Goal: Task Accomplishment & Management: Manage account settings

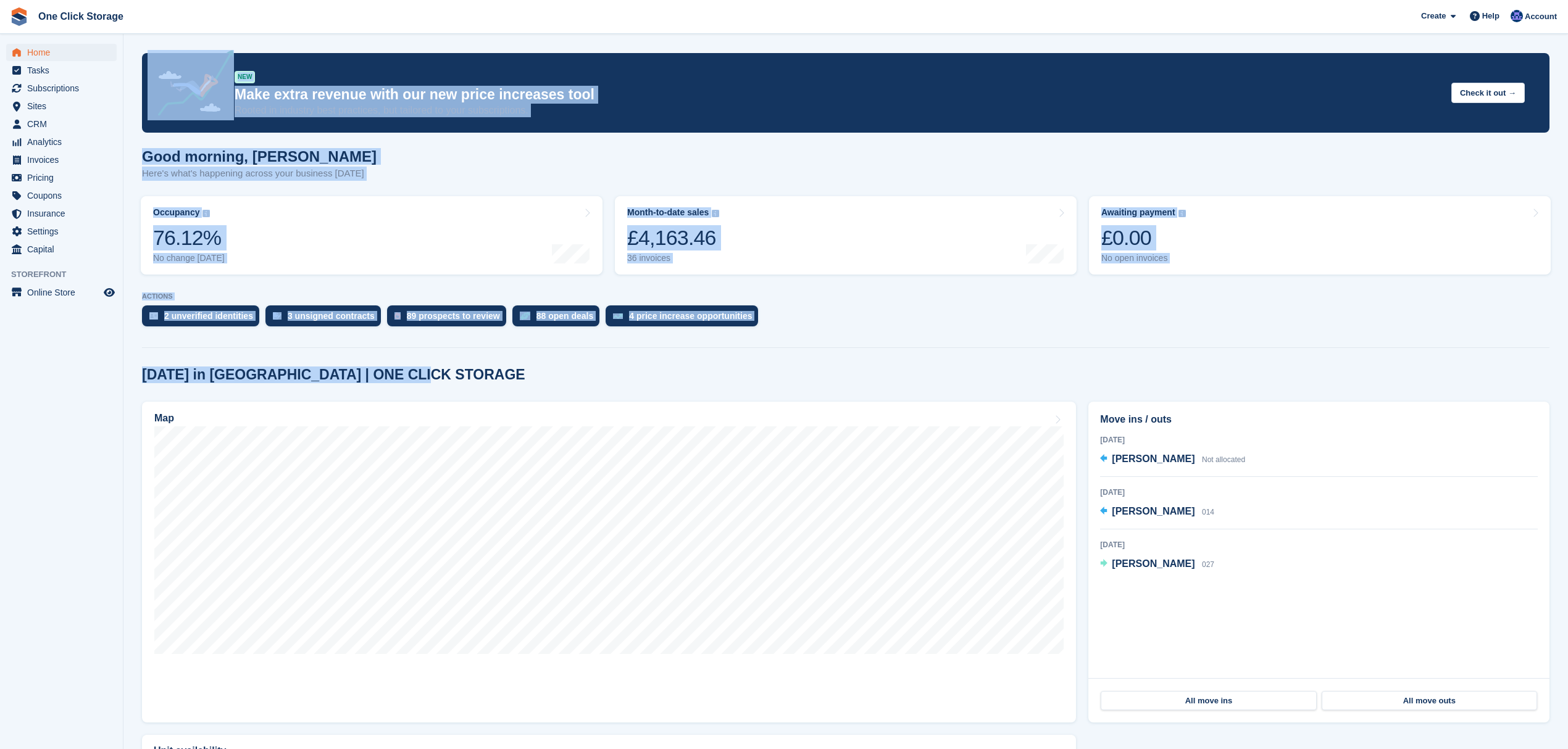
drag, startPoint x: 464, startPoint y: 376, endPoint x: 95, endPoint y: 380, distance: 369.0
click at [95, 380] on div "Home Tasks Subscriptions Subscriptions Subscriptions Contracts Price increases …" at bounding box center [784, 451] width 1568 height 901
click at [292, 379] on h2 "Today in Tanfield | ONE CLICK STORAGE" at bounding box center [334, 375] width 384 height 17
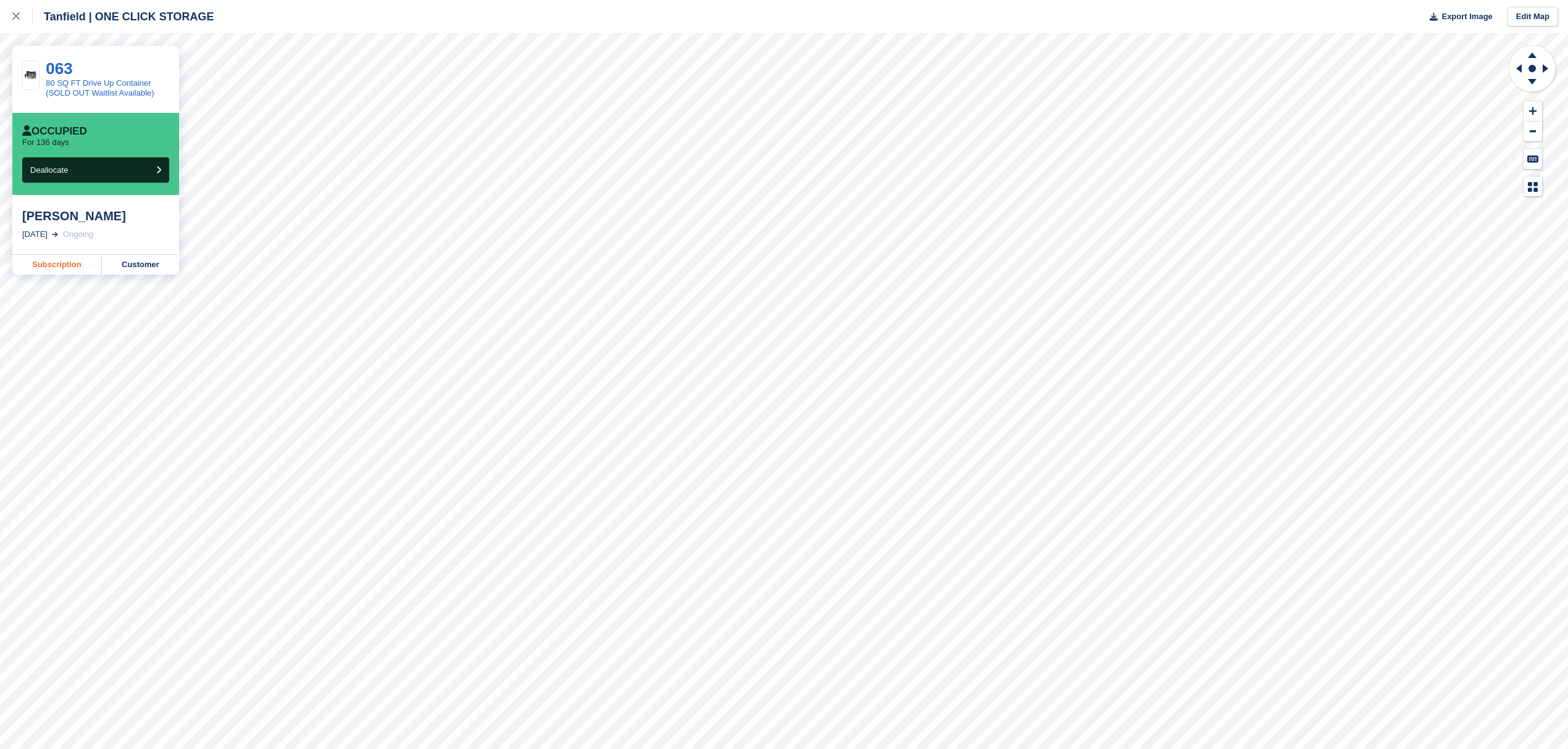
click at [87, 270] on link "Subscription" at bounding box center [57, 264] width 90 height 20
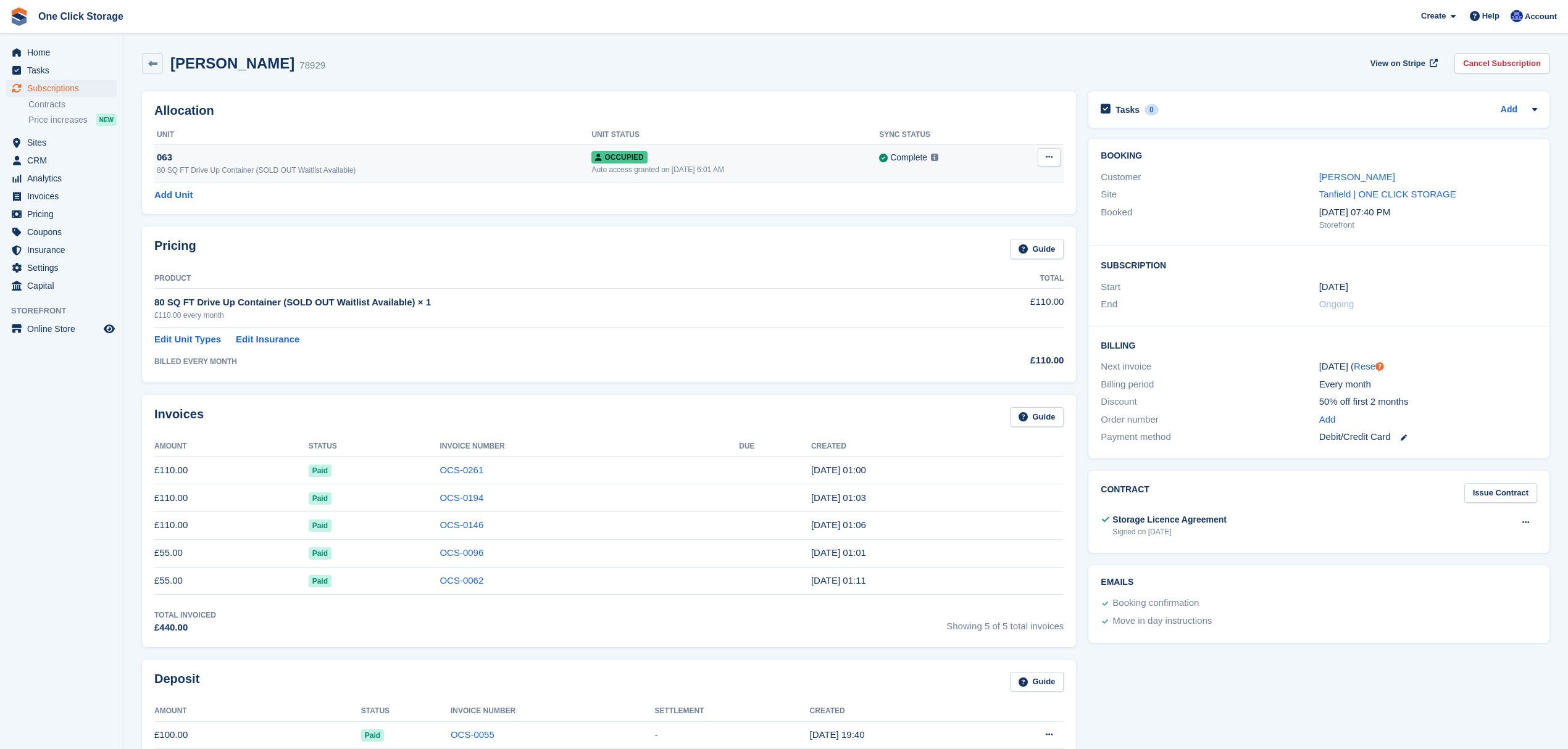
click at [1045, 158] on button at bounding box center [1049, 157] width 23 height 19
click at [304, 235] on div "Pricing Guide Product Total 80 SQ FT Drive Up Container (SOLD OUT Waitlist Avai…" at bounding box center [609, 304] width 934 height 156
click at [80, 122] on span "Price increases" at bounding box center [58, 120] width 60 height 12
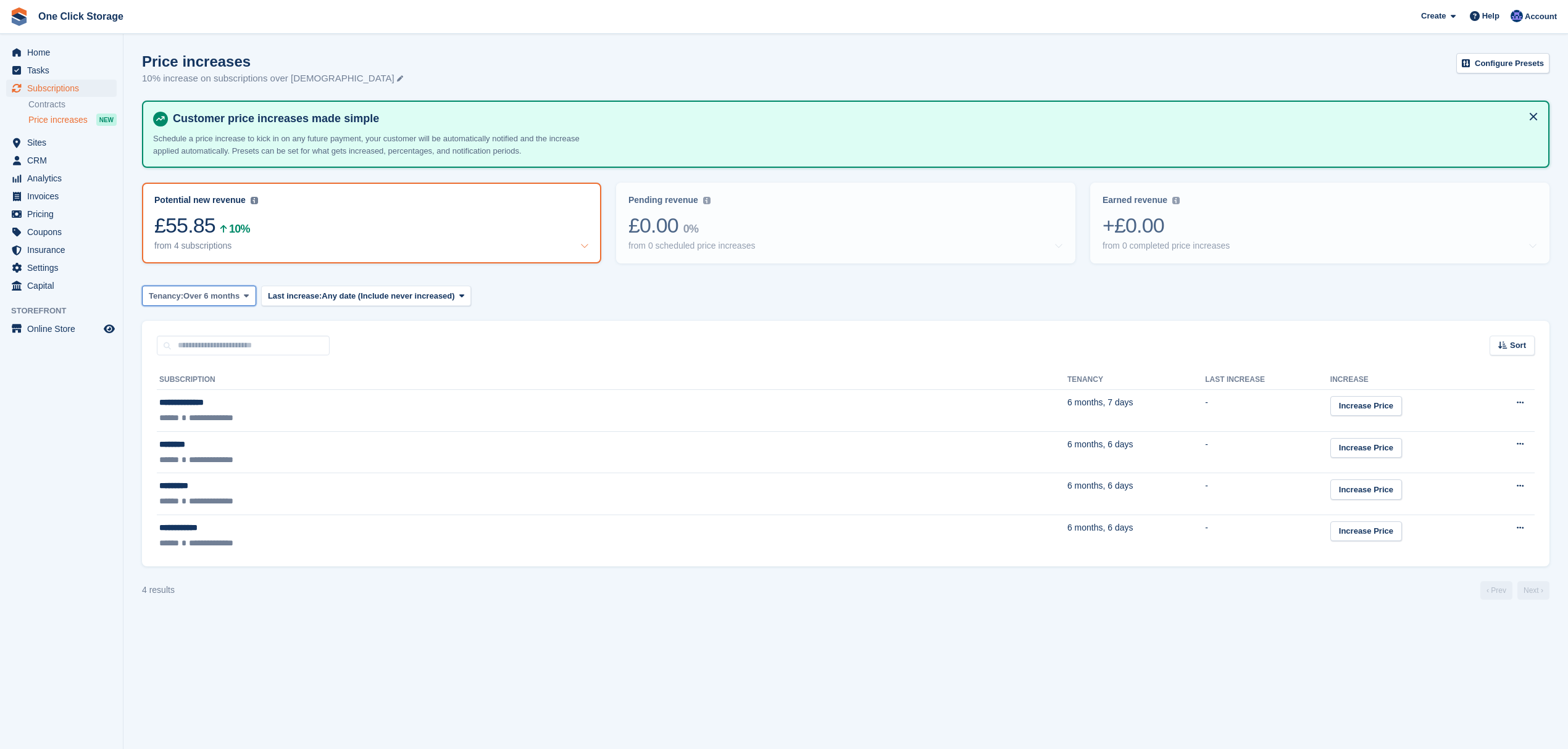
click at [245, 294] on icon at bounding box center [247, 296] width 5 height 8
click at [218, 314] on link "Any length" at bounding box center [201, 325] width 108 height 22
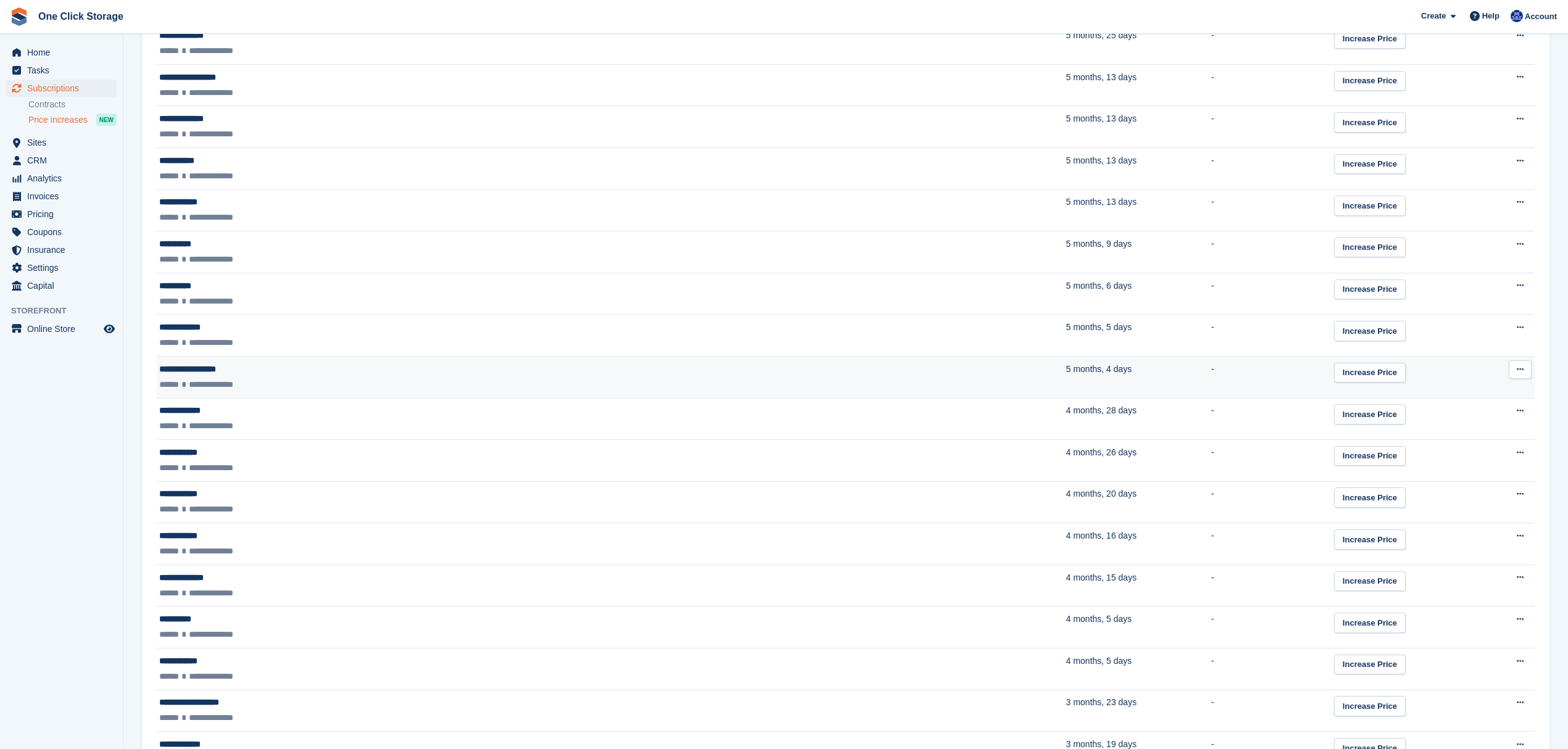
scroll to position [987, 0]
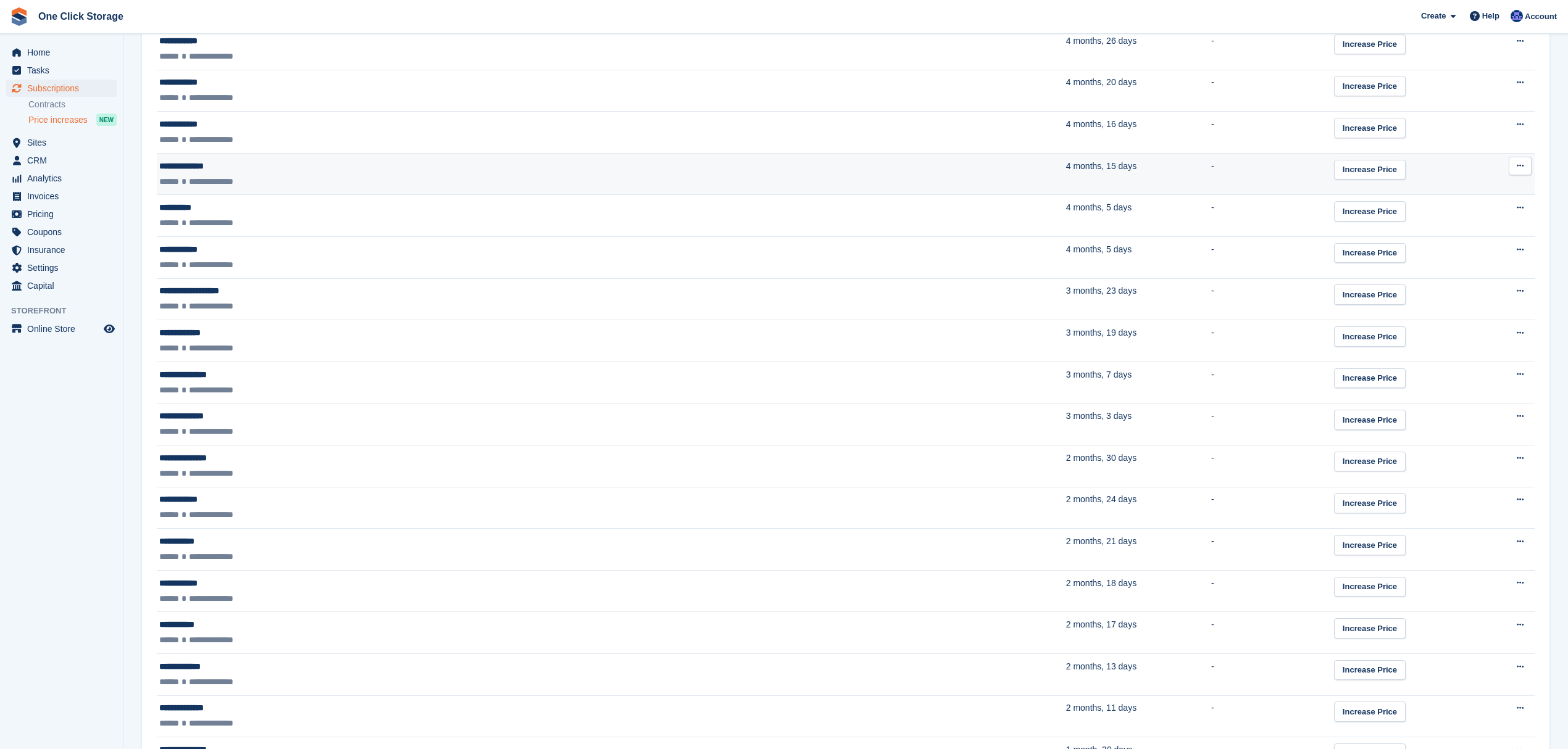
click at [284, 183] on div "**********" at bounding box center [379, 182] width 439 height 13
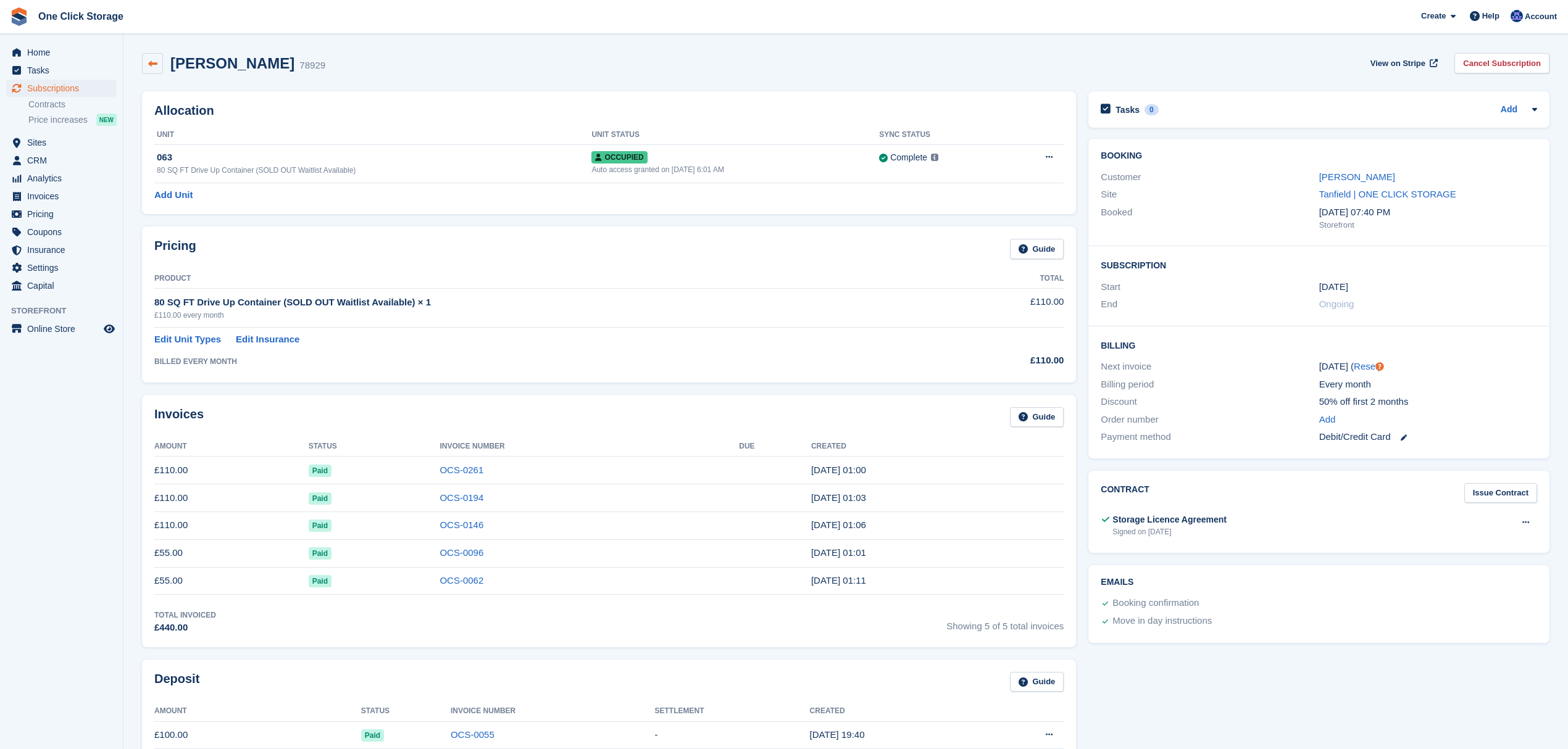
click at [142, 60] on link at bounding box center [152, 63] width 21 height 21
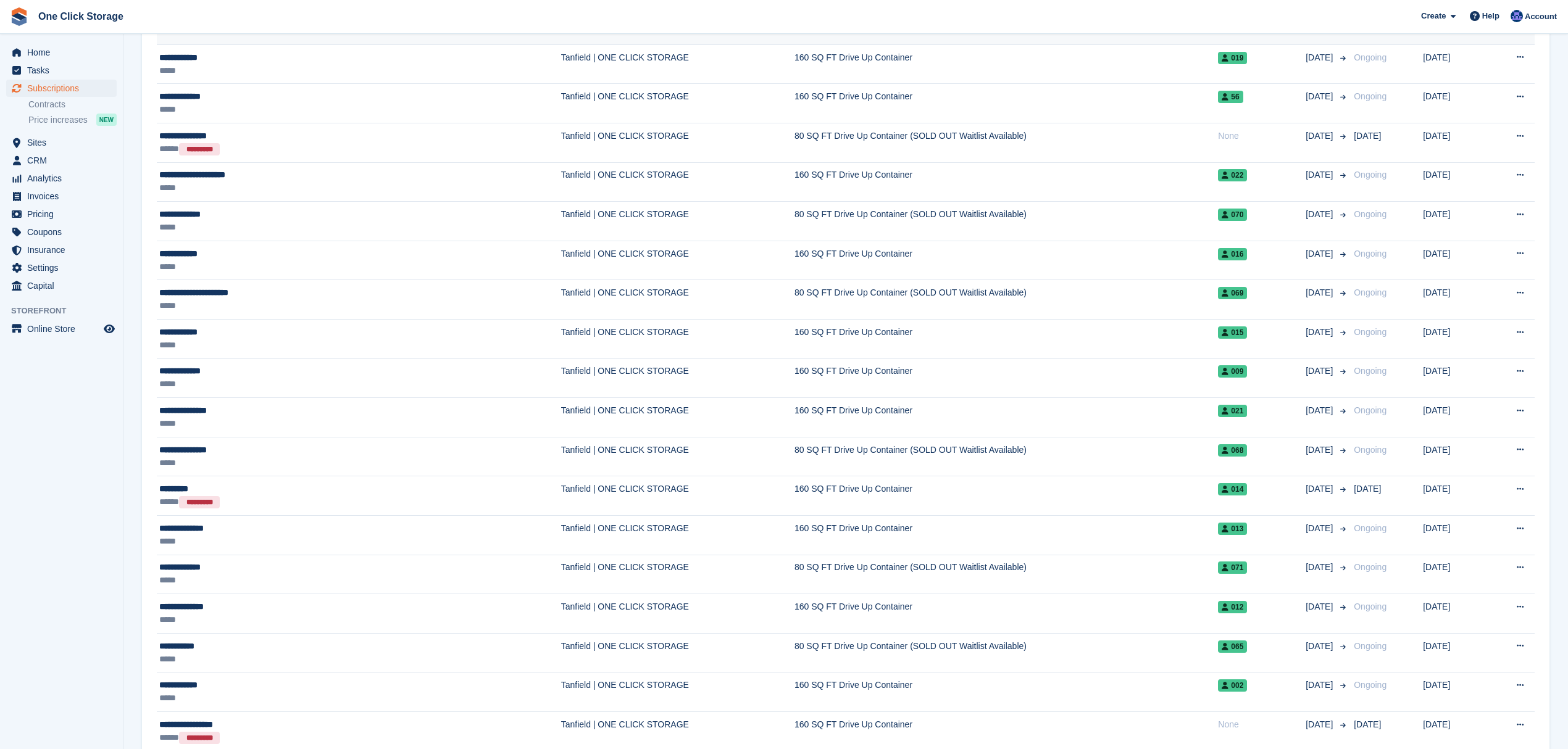
scroll to position [411, 0]
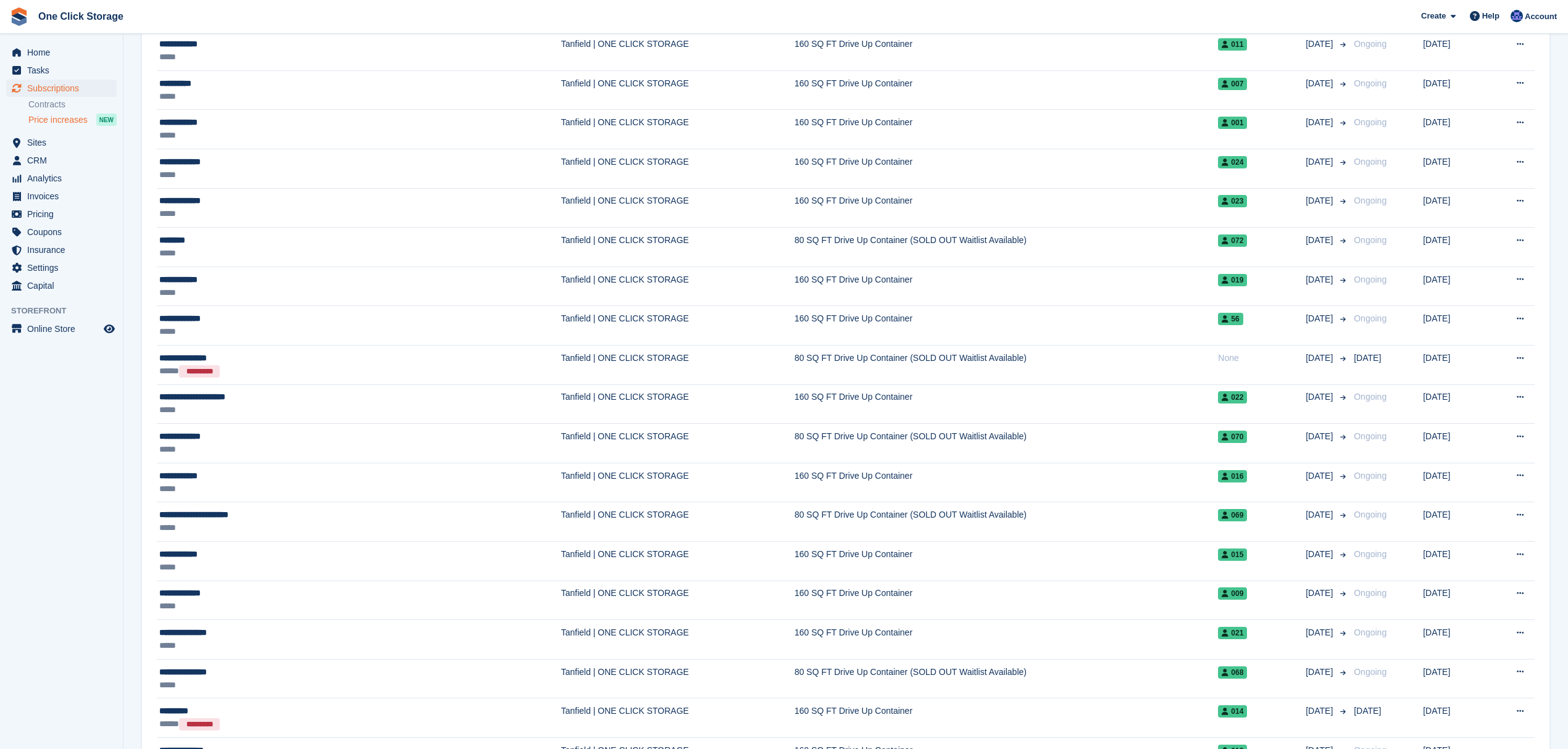
click at [77, 114] on span "Price increases" at bounding box center [58, 120] width 60 height 12
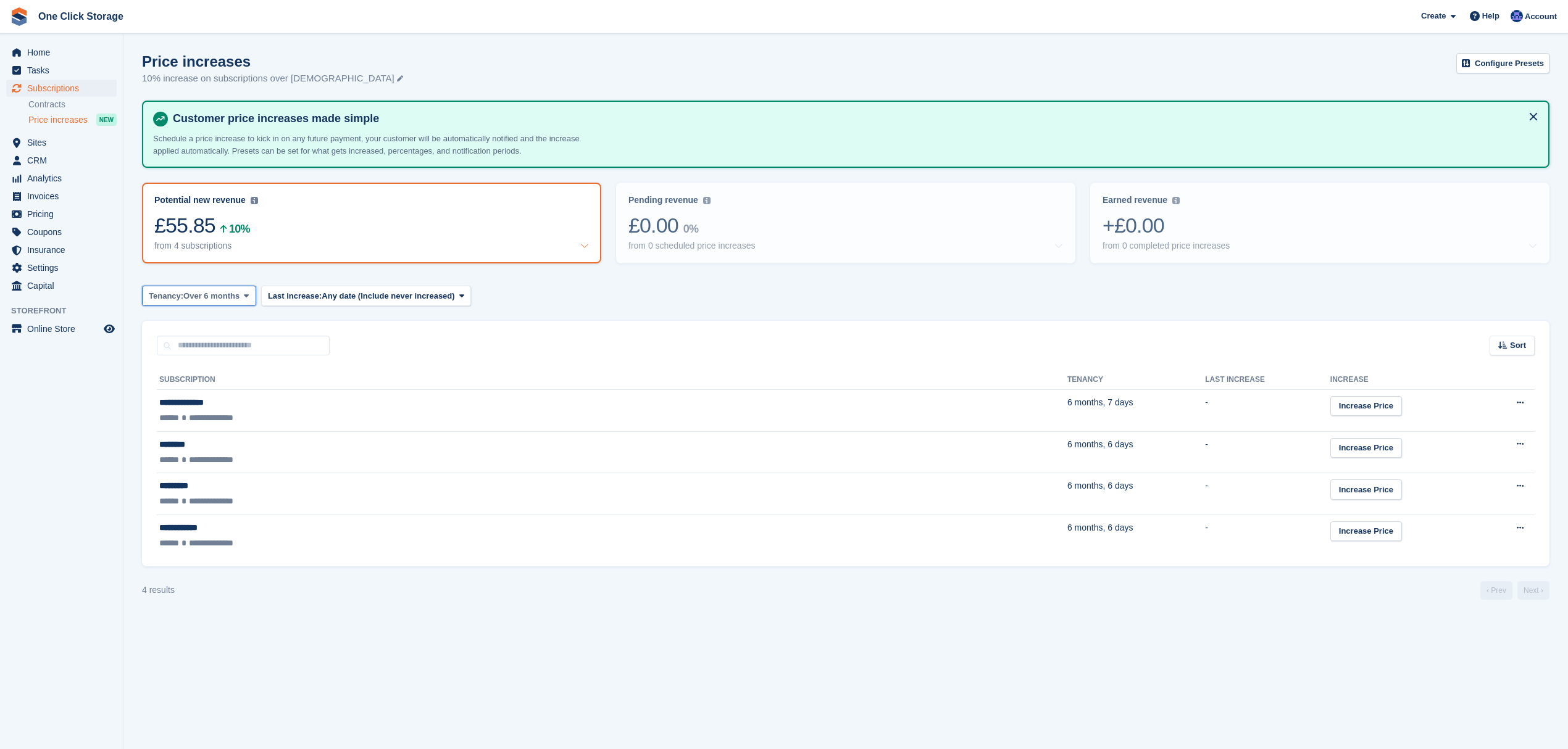
click at [233, 297] on span "Over 6 months" at bounding box center [211, 296] width 56 height 12
click at [211, 366] on link "Over 3 months" at bounding box center [201, 369] width 108 height 22
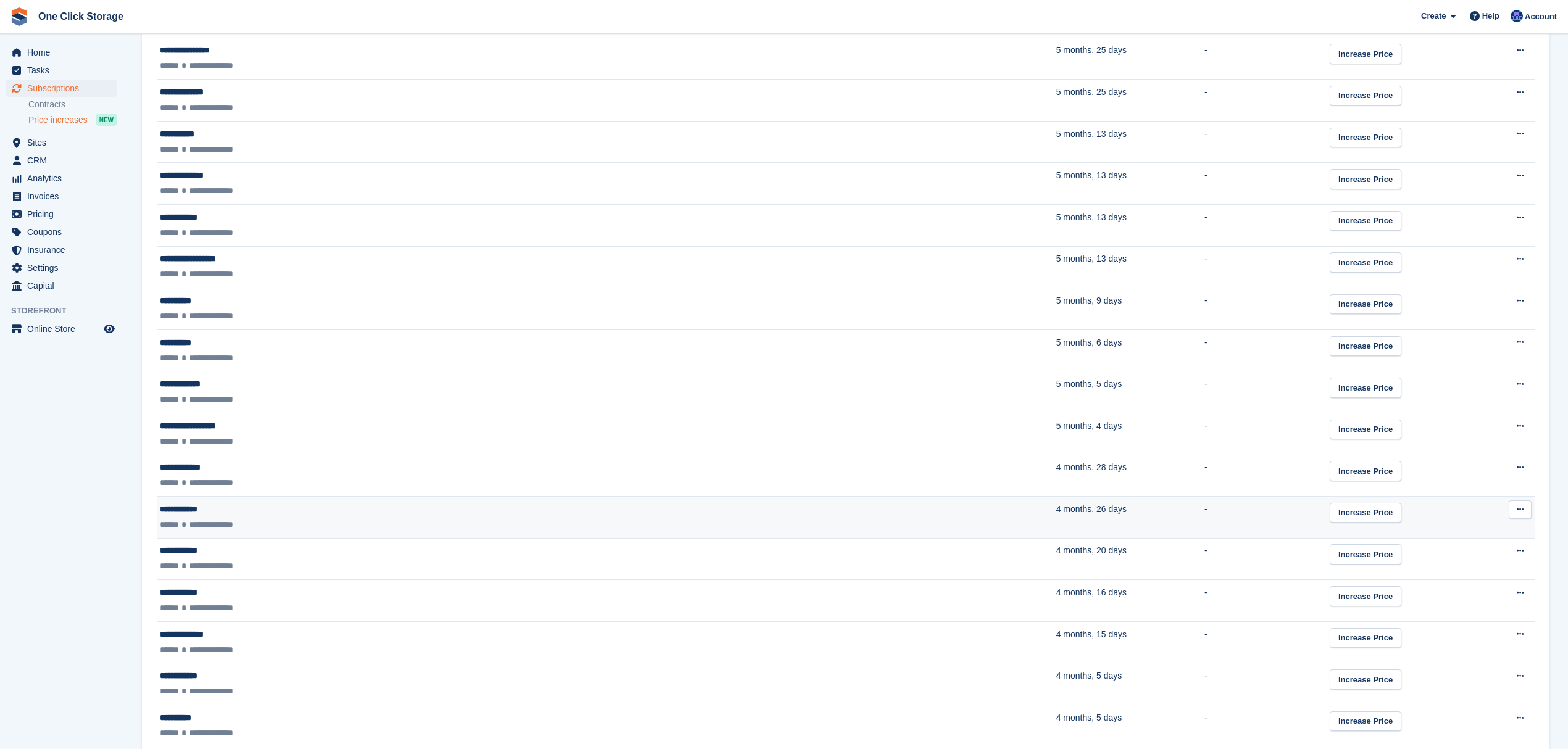
scroll to position [658, 0]
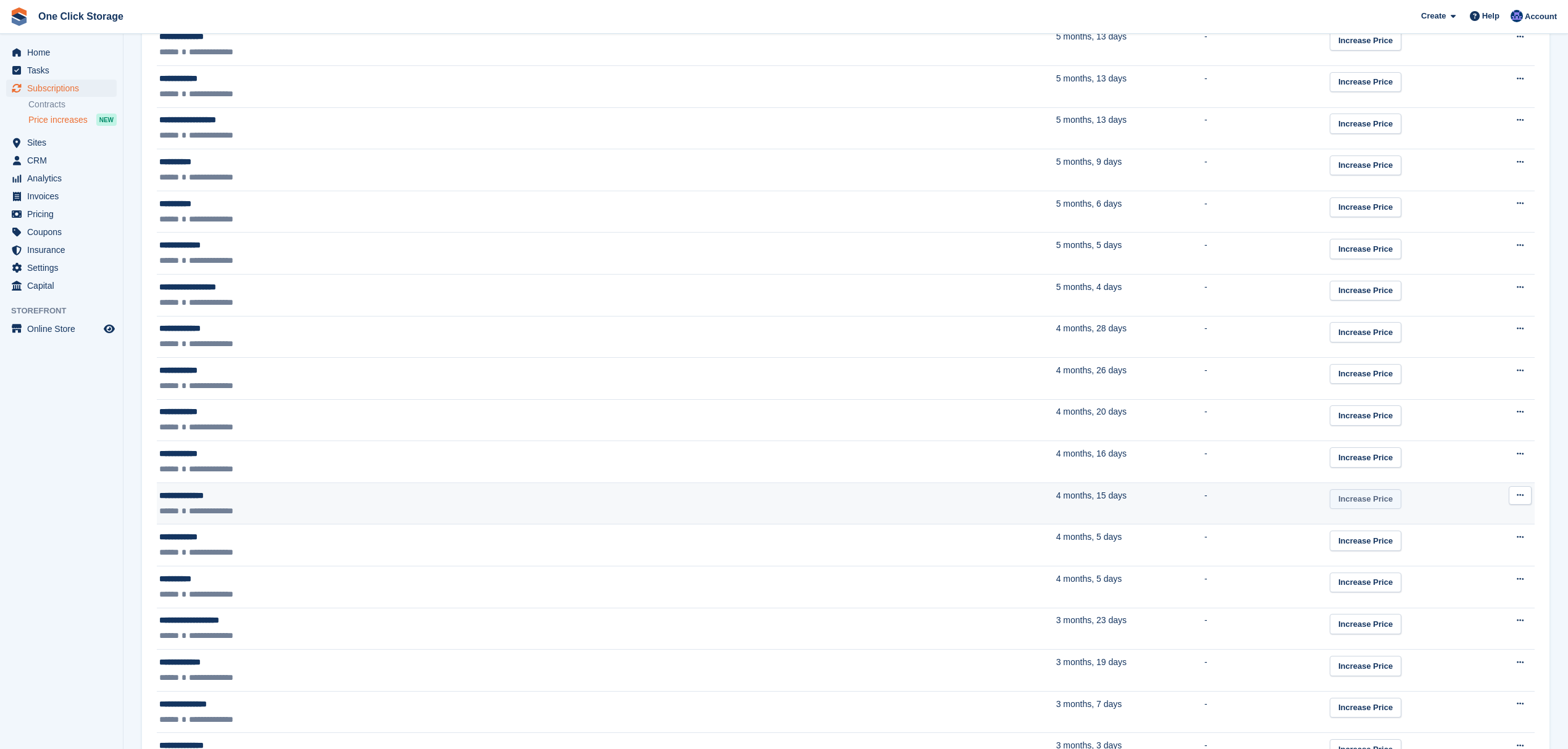
click at [1330, 495] on link "Increase Price" at bounding box center [1366, 499] width 72 height 20
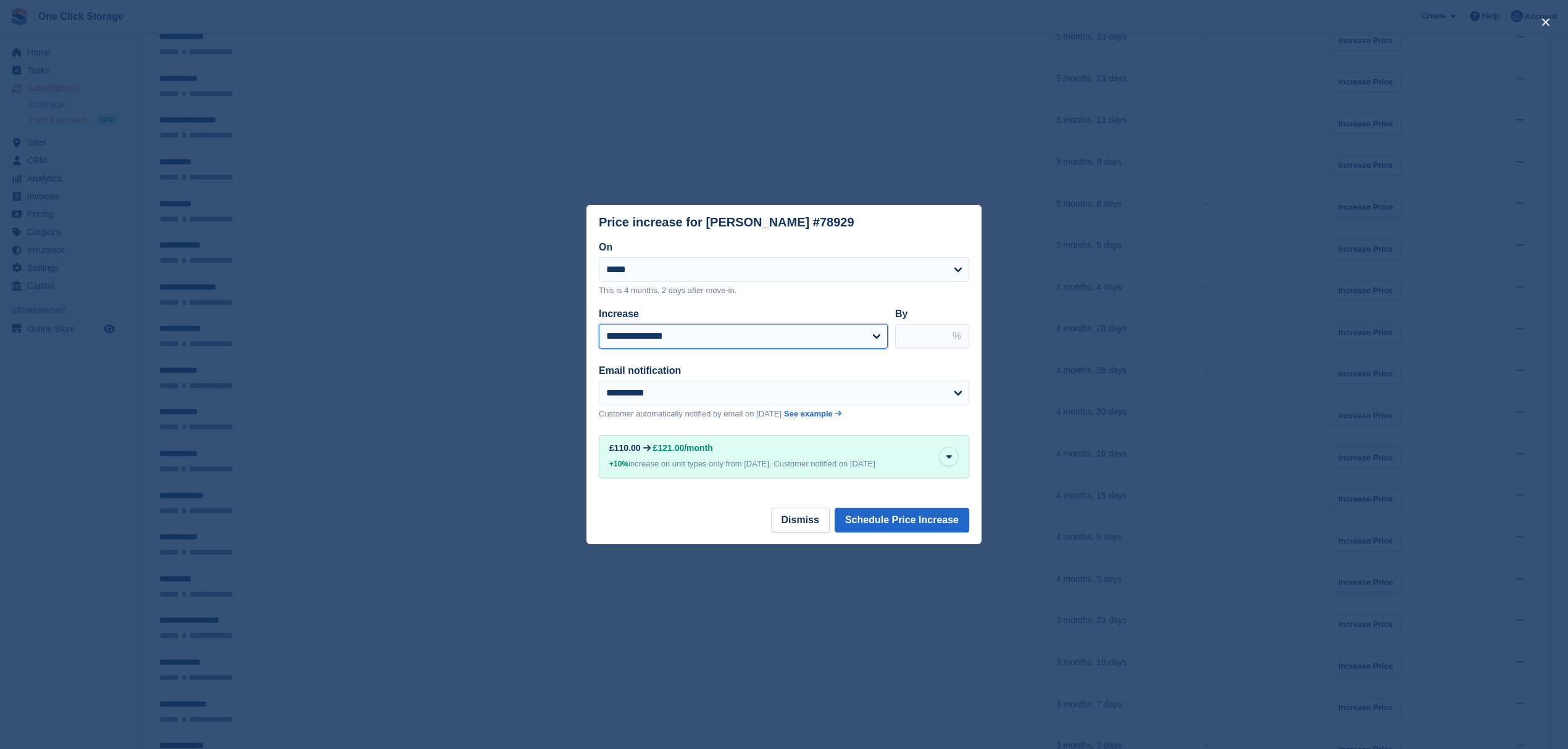
click at [824, 329] on select "**********" at bounding box center [743, 336] width 289 height 25
click at [687, 262] on select "**********" at bounding box center [784, 270] width 370 height 25
click at [599, 259] on select "**********" at bounding box center [784, 270] width 370 height 25
drag, startPoint x: 724, startPoint y: 218, endPoint x: 705, endPoint y: 239, distance: 28.3
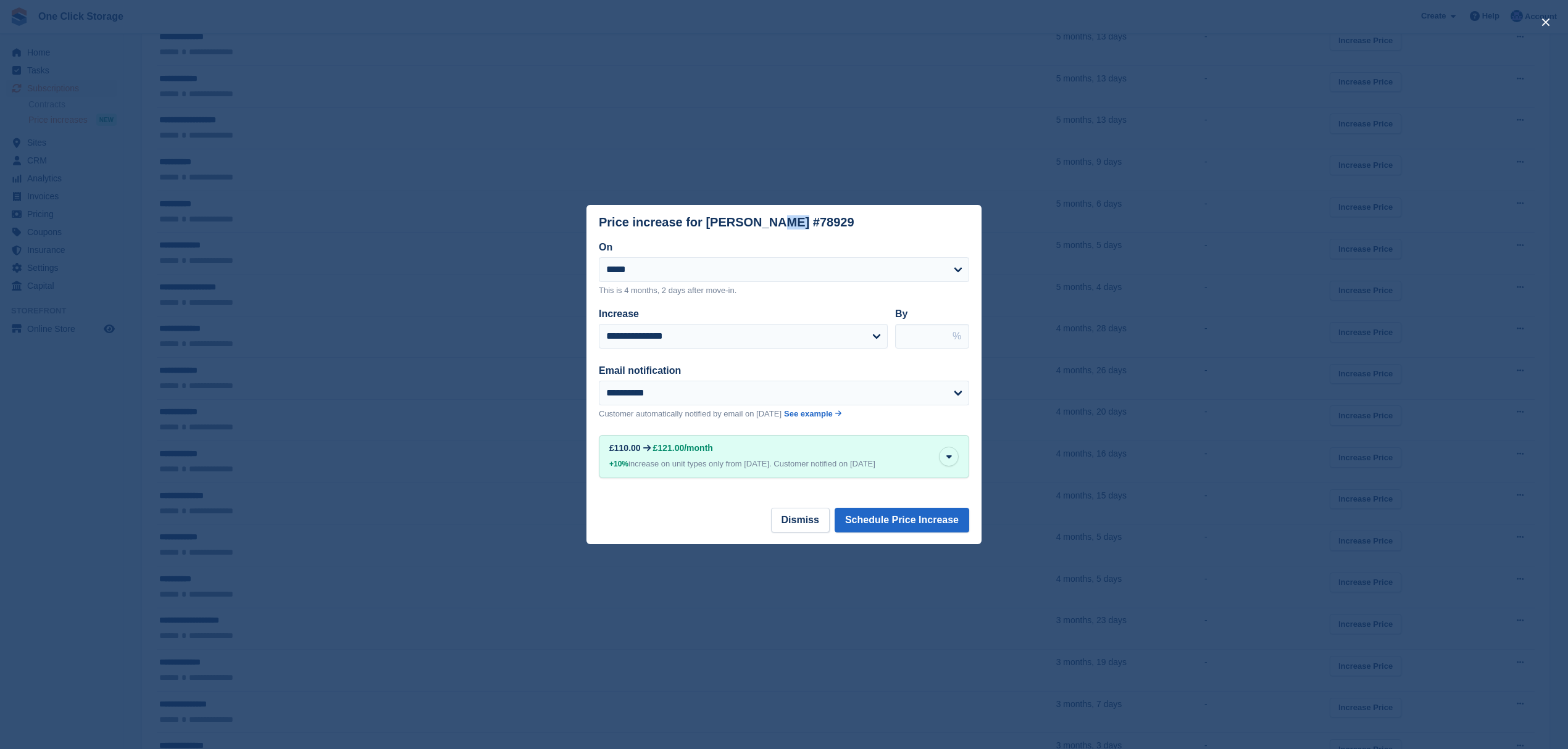
click at [705, 239] on header "Price increase for Dylan Thompson #78929" at bounding box center [784, 222] width 395 height 35
click at [662, 389] on select "**********" at bounding box center [784, 393] width 370 height 25
click at [599, 382] on select "**********" at bounding box center [784, 393] width 370 height 25
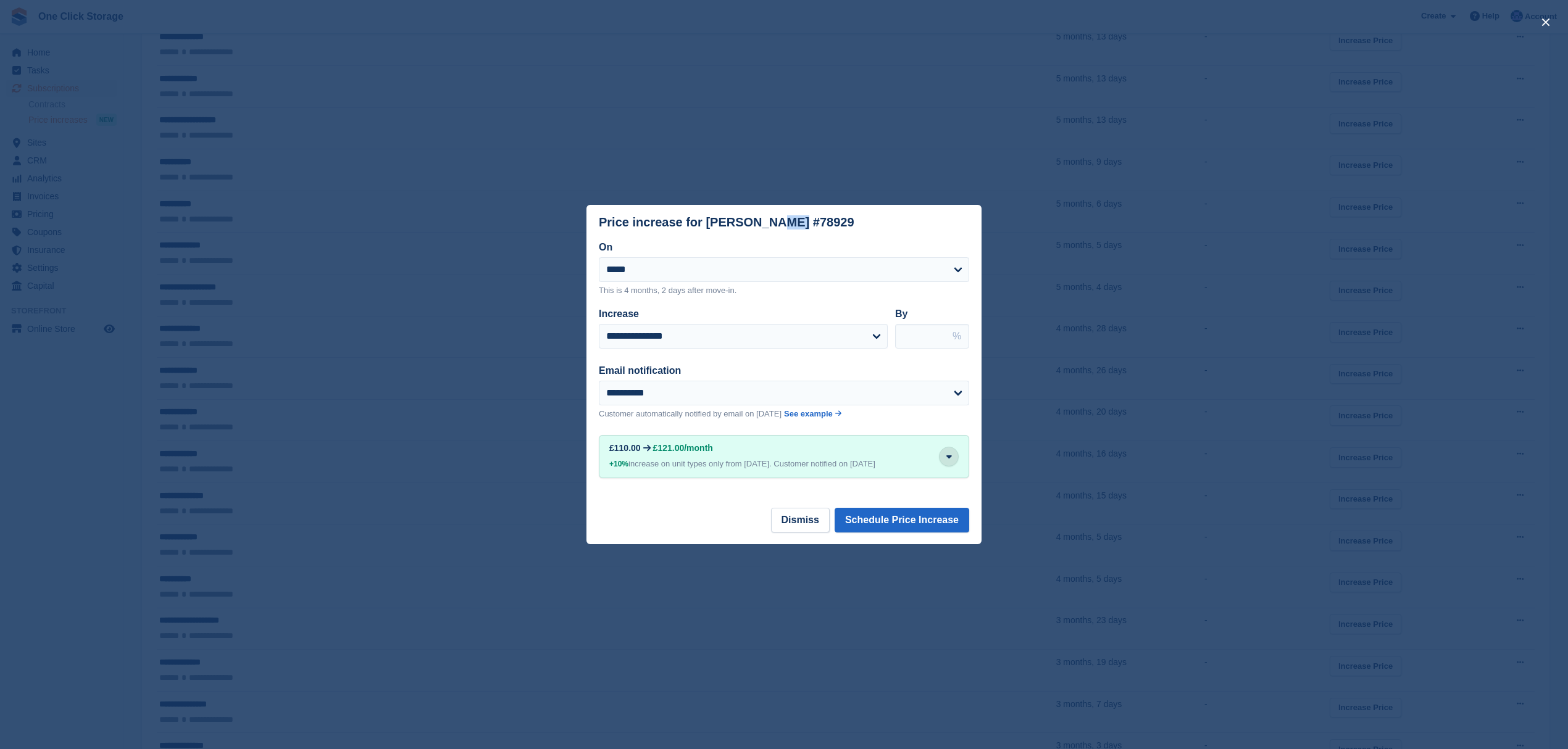
click at [956, 455] on button "button" at bounding box center [949, 456] width 20 height 20
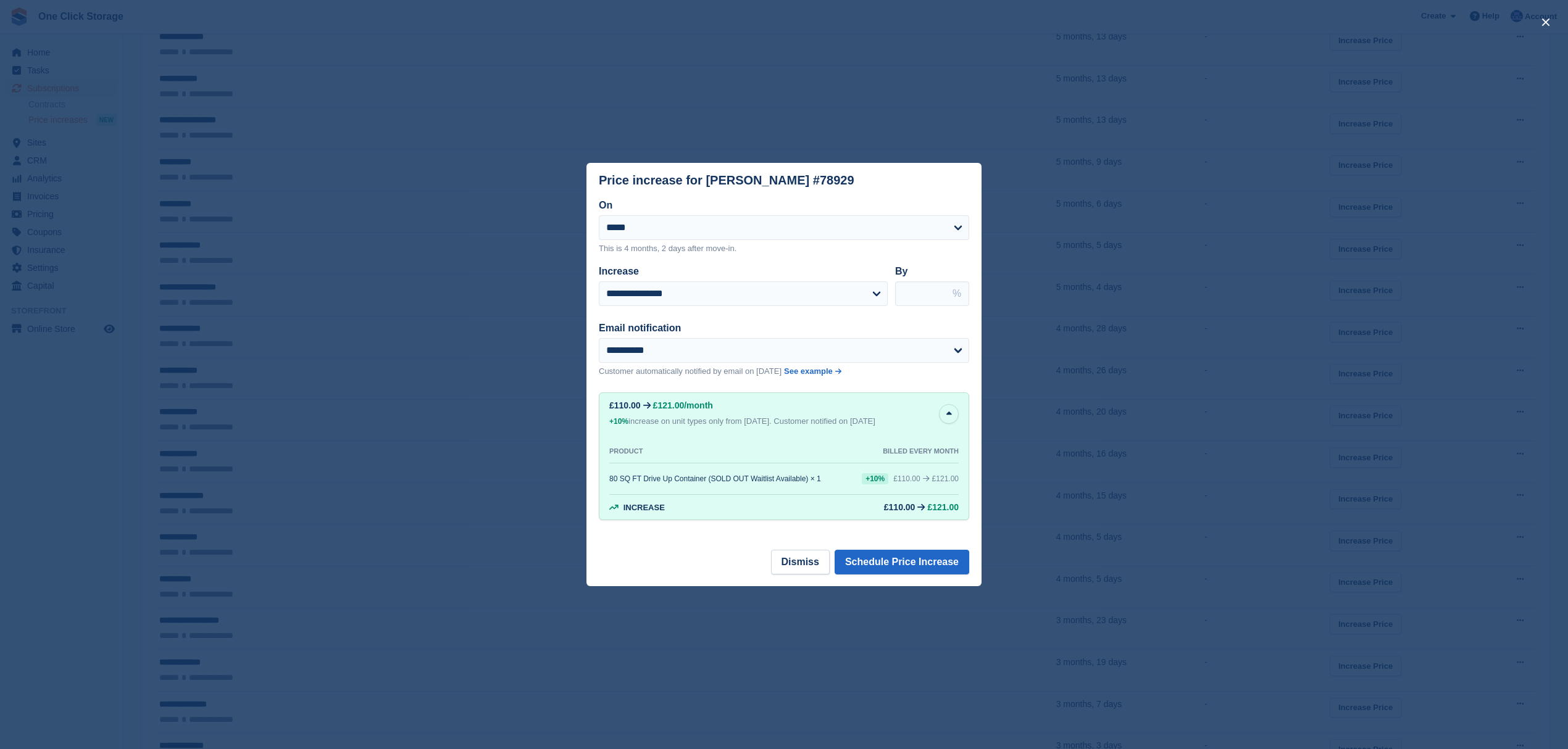
click at [858, 185] on header "Price increase for Dylan Thompson #78929" at bounding box center [784, 180] width 395 height 35
click at [910, 290] on input "****" at bounding box center [933, 294] width 74 height 25
type input "****"
click at [822, 371] on span "See example" at bounding box center [808, 371] width 49 height 9
click at [929, 564] on button "Schedule Price Increase" at bounding box center [902, 562] width 135 height 25
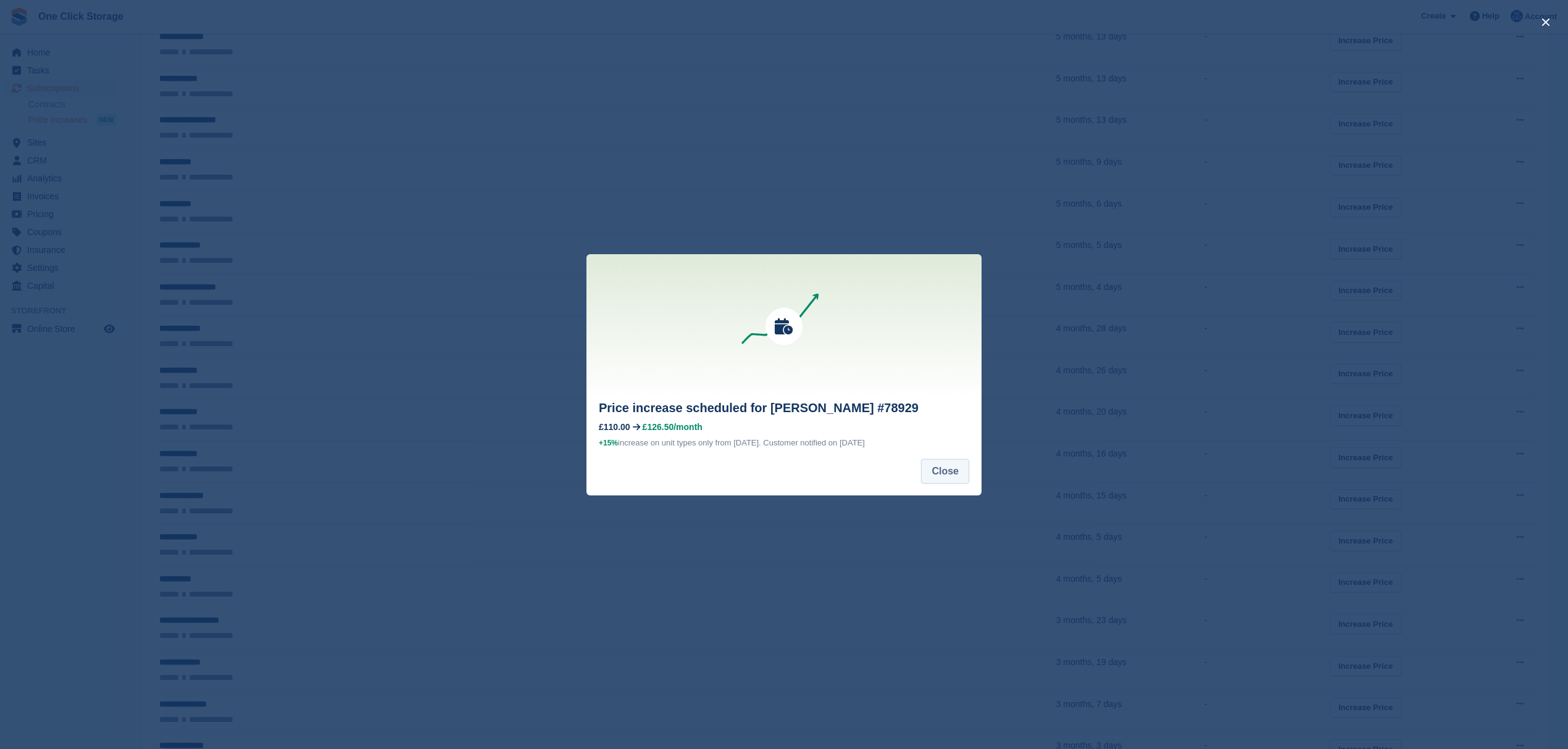
click at [943, 468] on button "Close" at bounding box center [945, 471] width 48 height 25
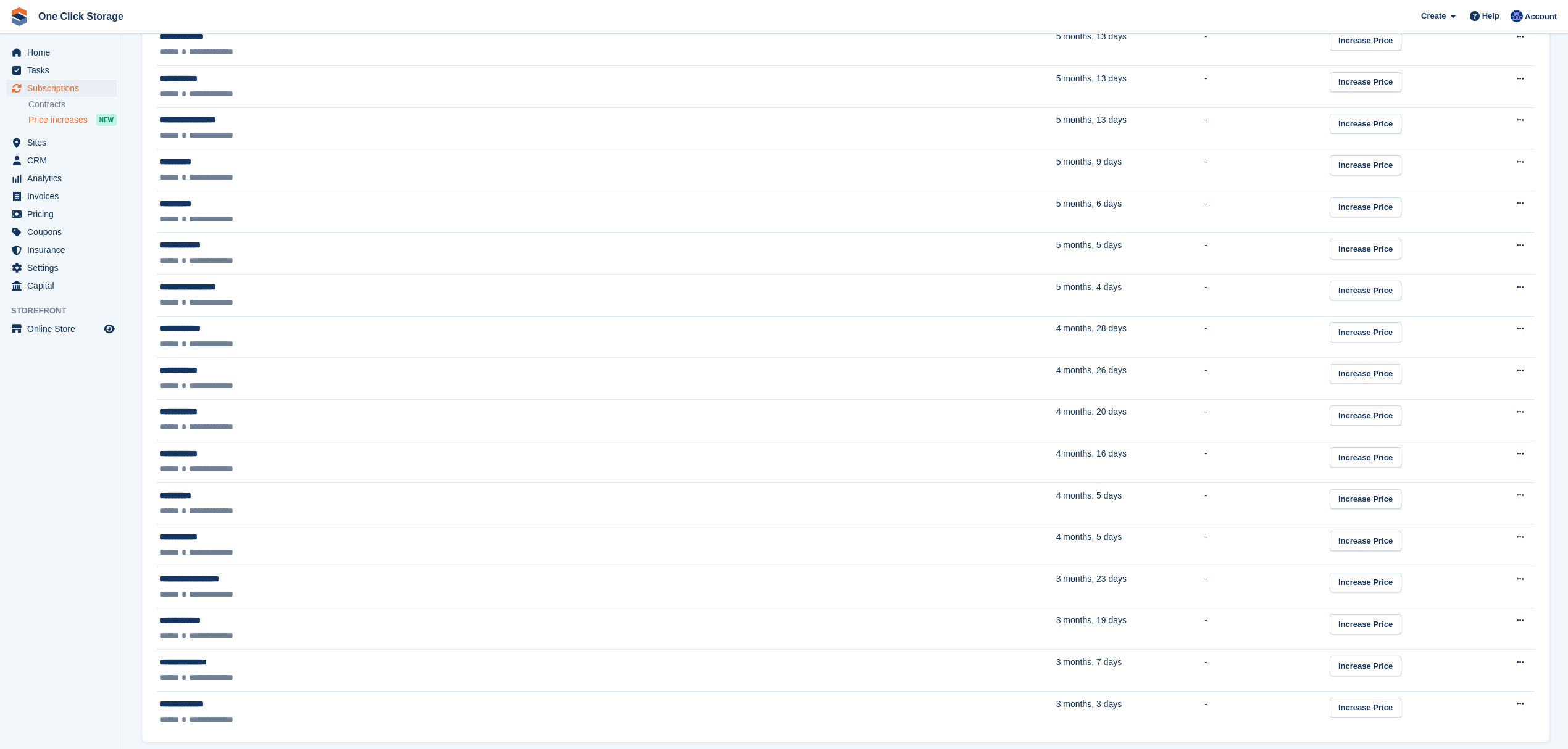
click at [234, 500] on div "**********" at bounding box center [372, 495] width 426 height 13
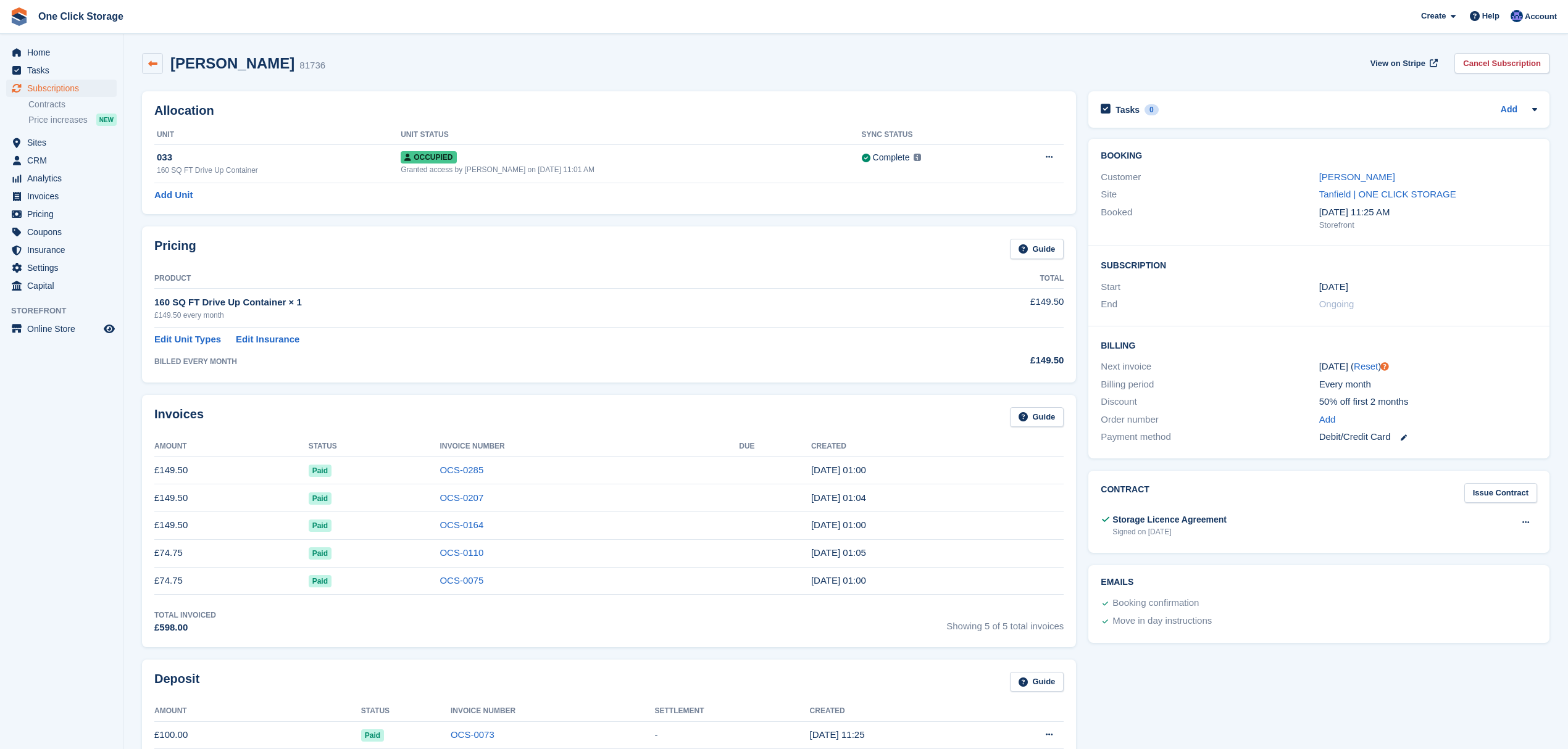
click at [152, 67] on icon at bounding box center [152, 64] width 9 height 9
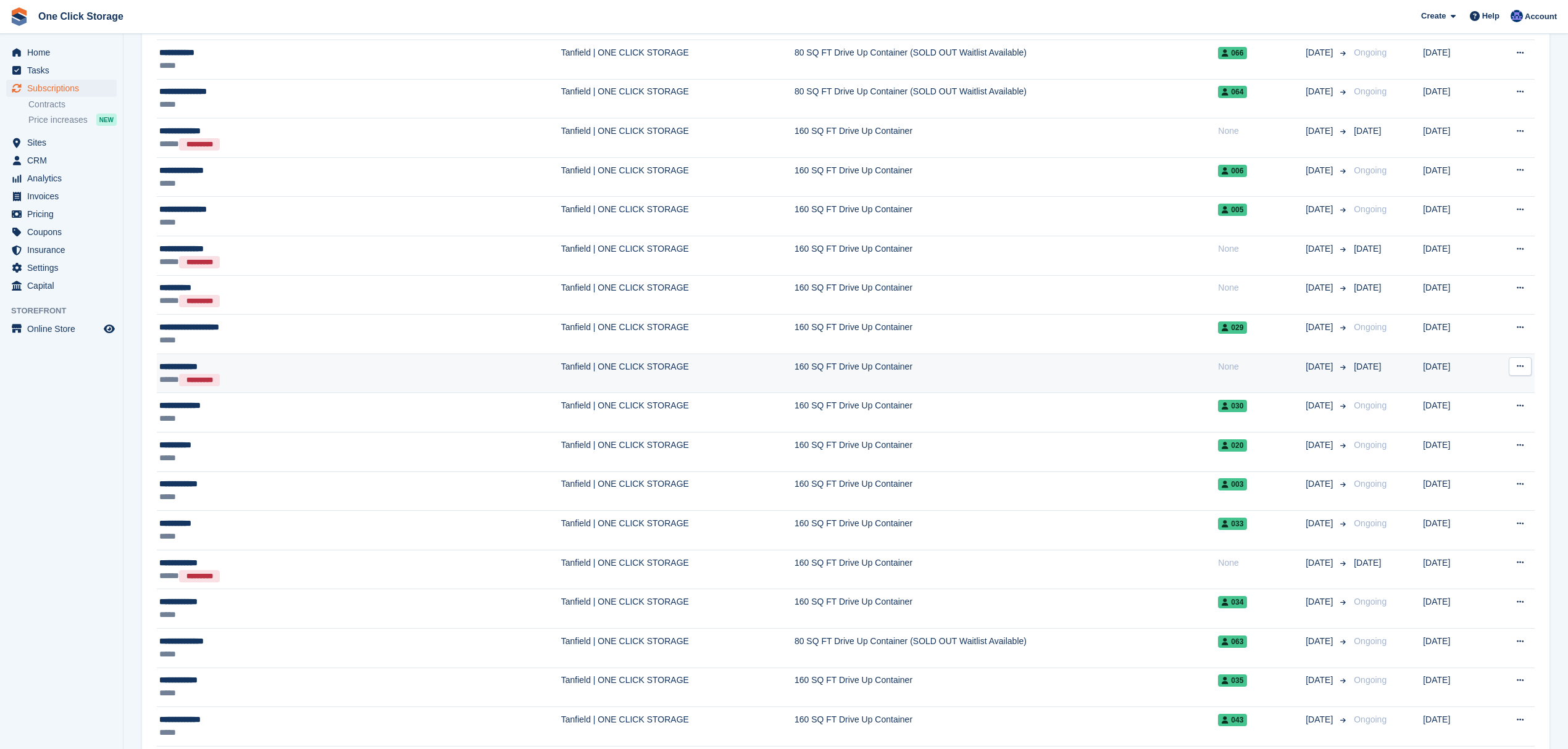
scroll to position [1491, 0]
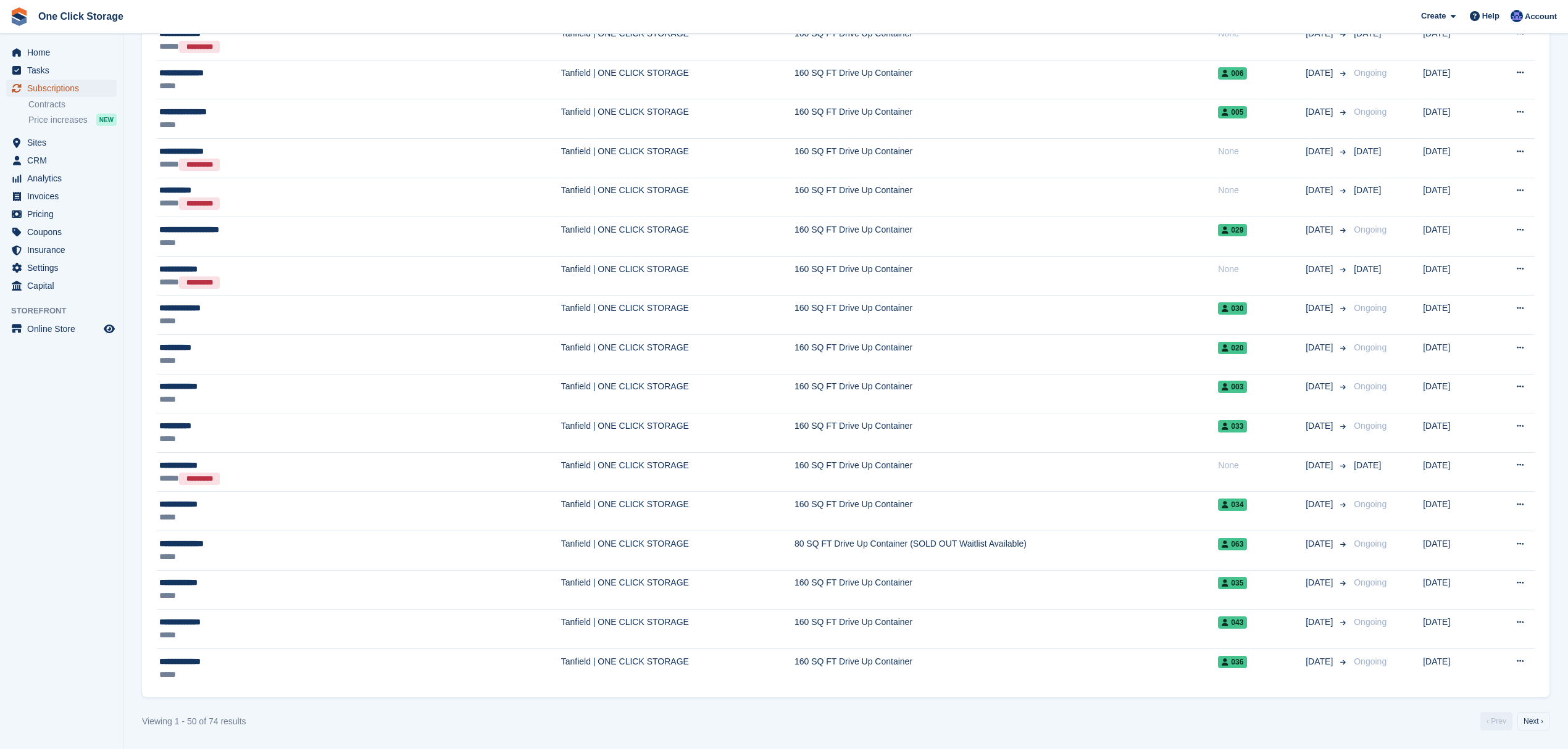
click at [65, 90] on span "Subscriptions" at bounding box center [64, 88] width 74 height 17
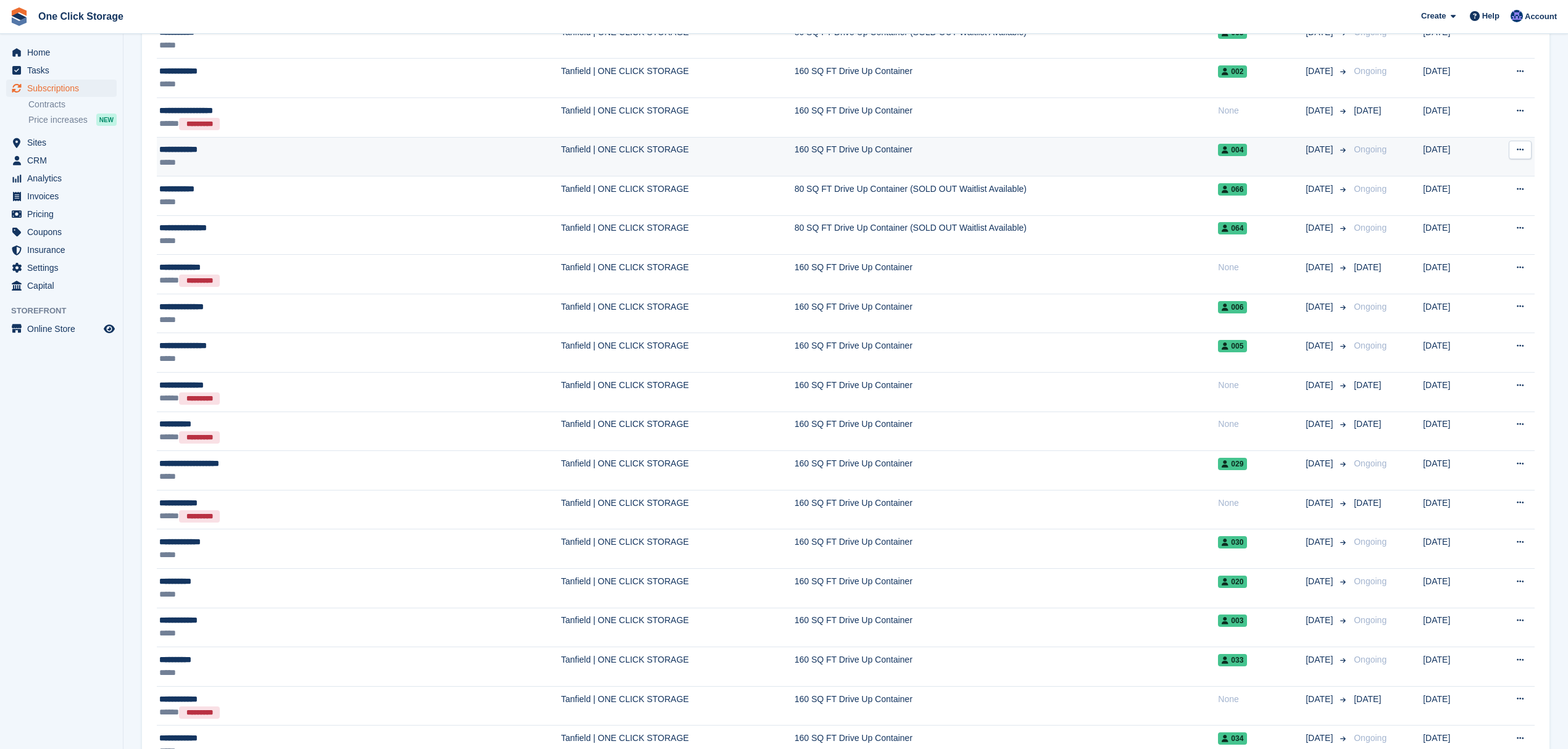
scroll to position [1481, 0]
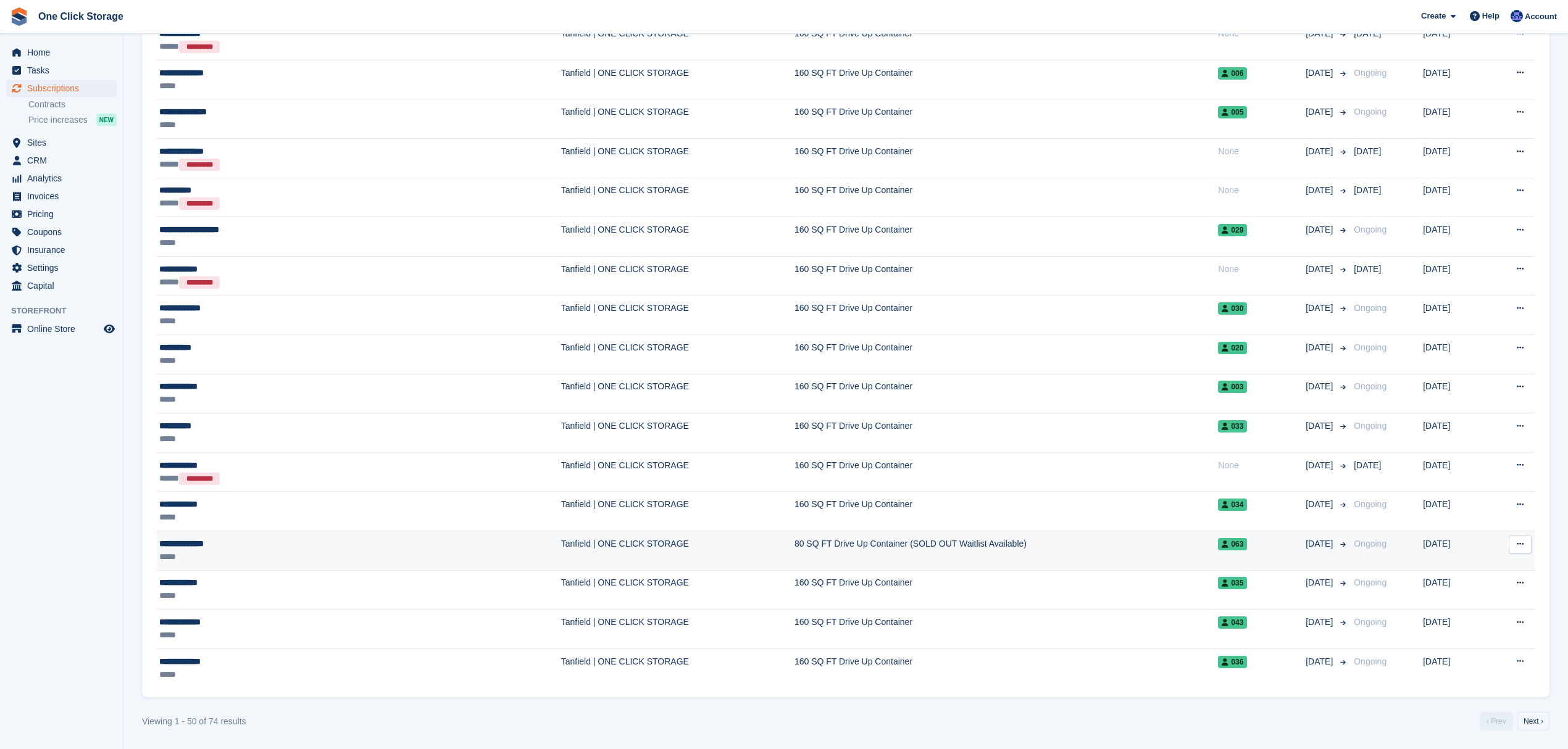
click at [203, 563] on div "*****" at bounding box center [269, 557] width 219 height 13
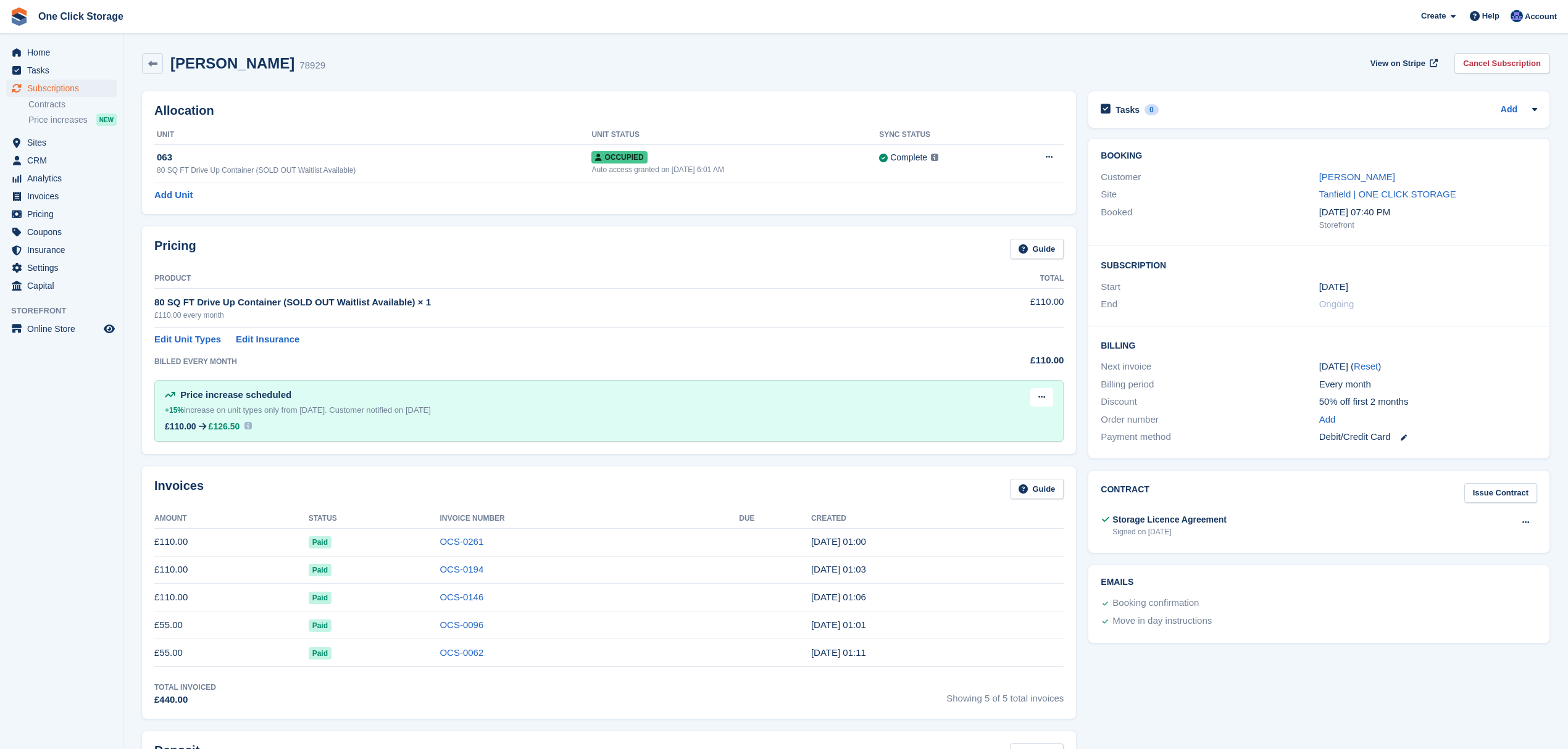
scroll to position [407, 0]
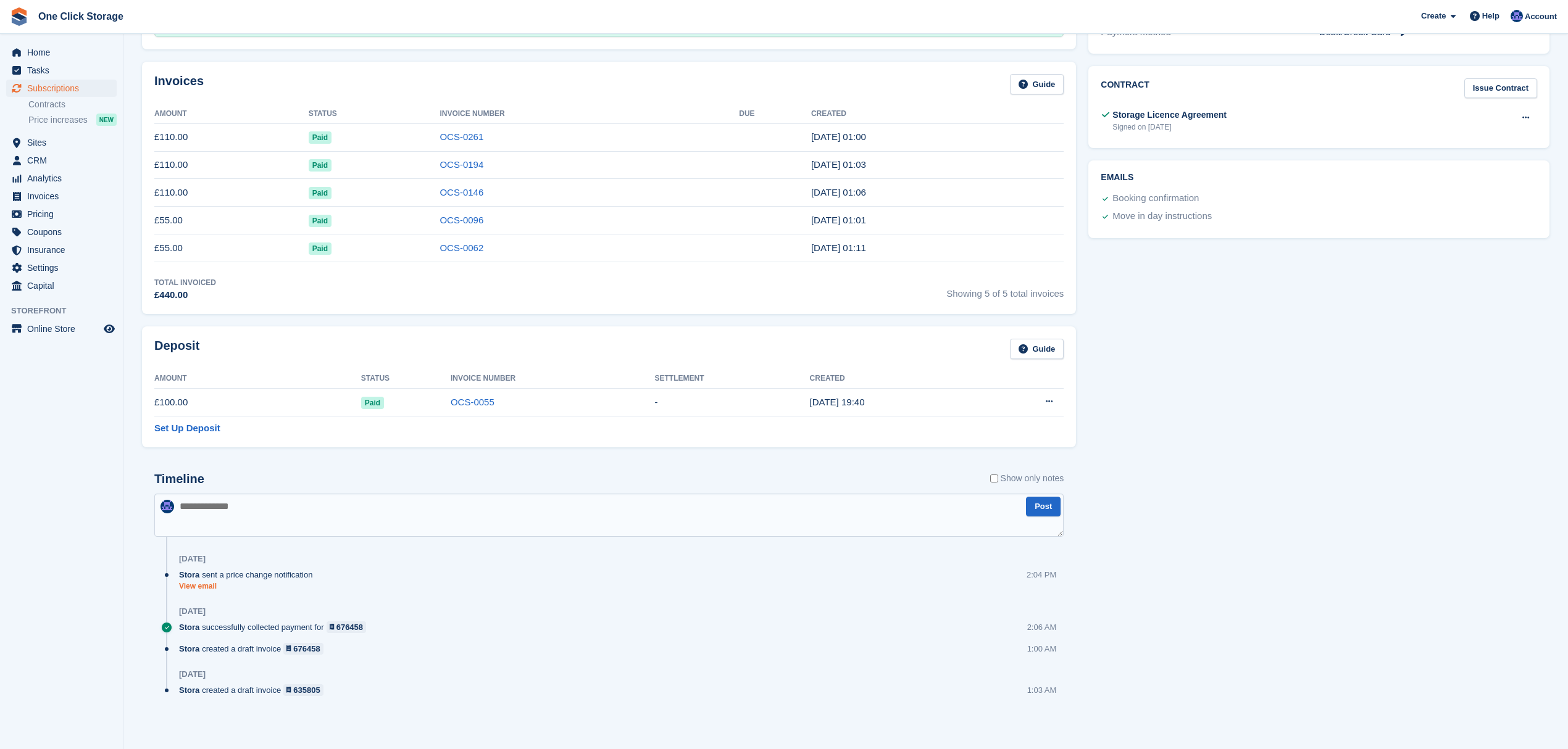
click at [200, 586] on link "View email" at bounding box center [249, 586] width 140 height 10
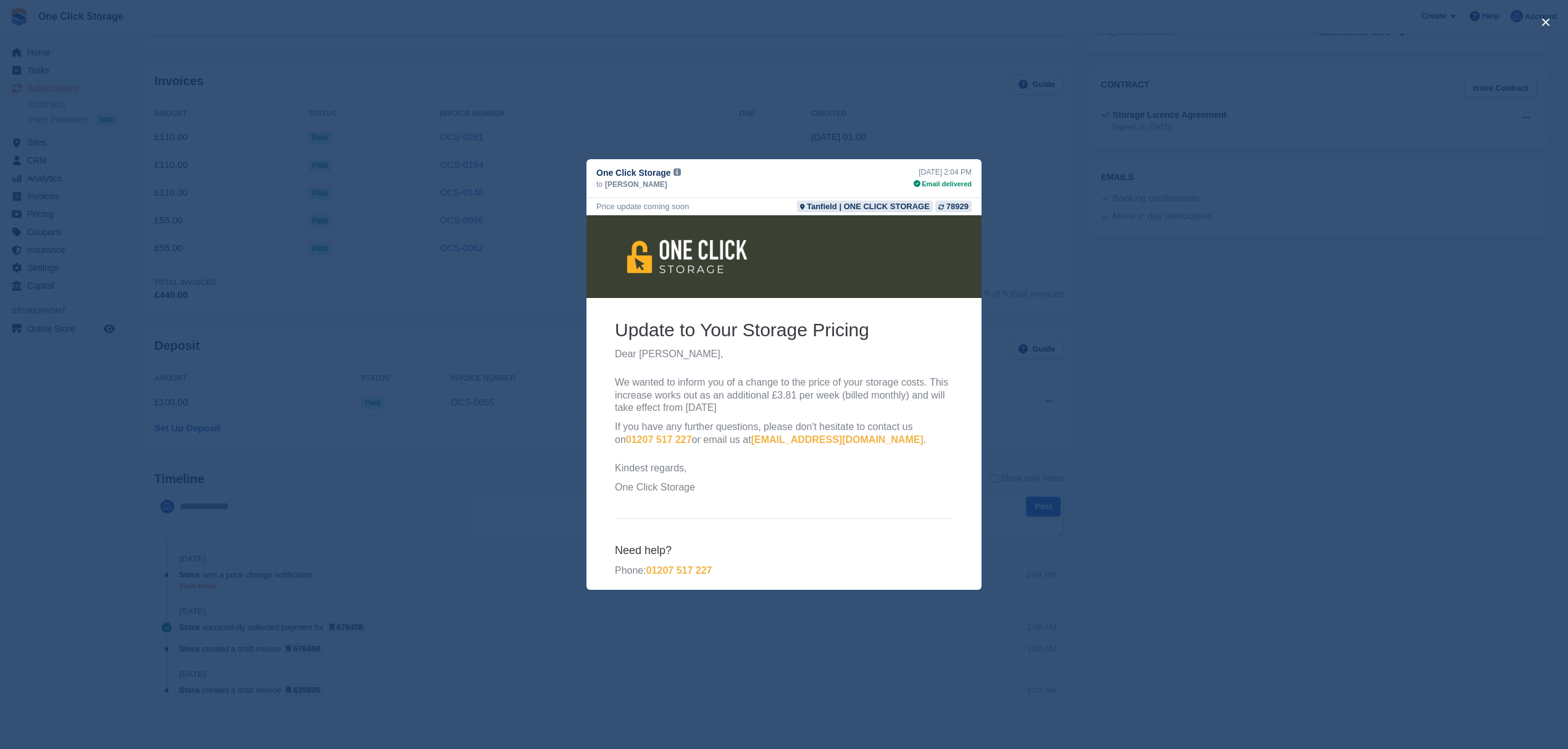
scroll to position [0, 0]
drag, startPoint x: 842, startPoint y: 382, endPoint x: 877, endPoint y: 381, distance: 35.0
click at [877, 381] on p "We wanted to inform you of a change to the price of your storage costs. This in…" at bounding box center [784, 396] width 338 height 38
drag, startPoint x: 693, startPoint y: 397, endPoint x: 723, endPoint y: 396, distance: 30.0
click at [723, 396] on p "We wanted to inform you of a change to the price of your storage costs. This in…" at bounding box center [784, 396] width 338 height 38
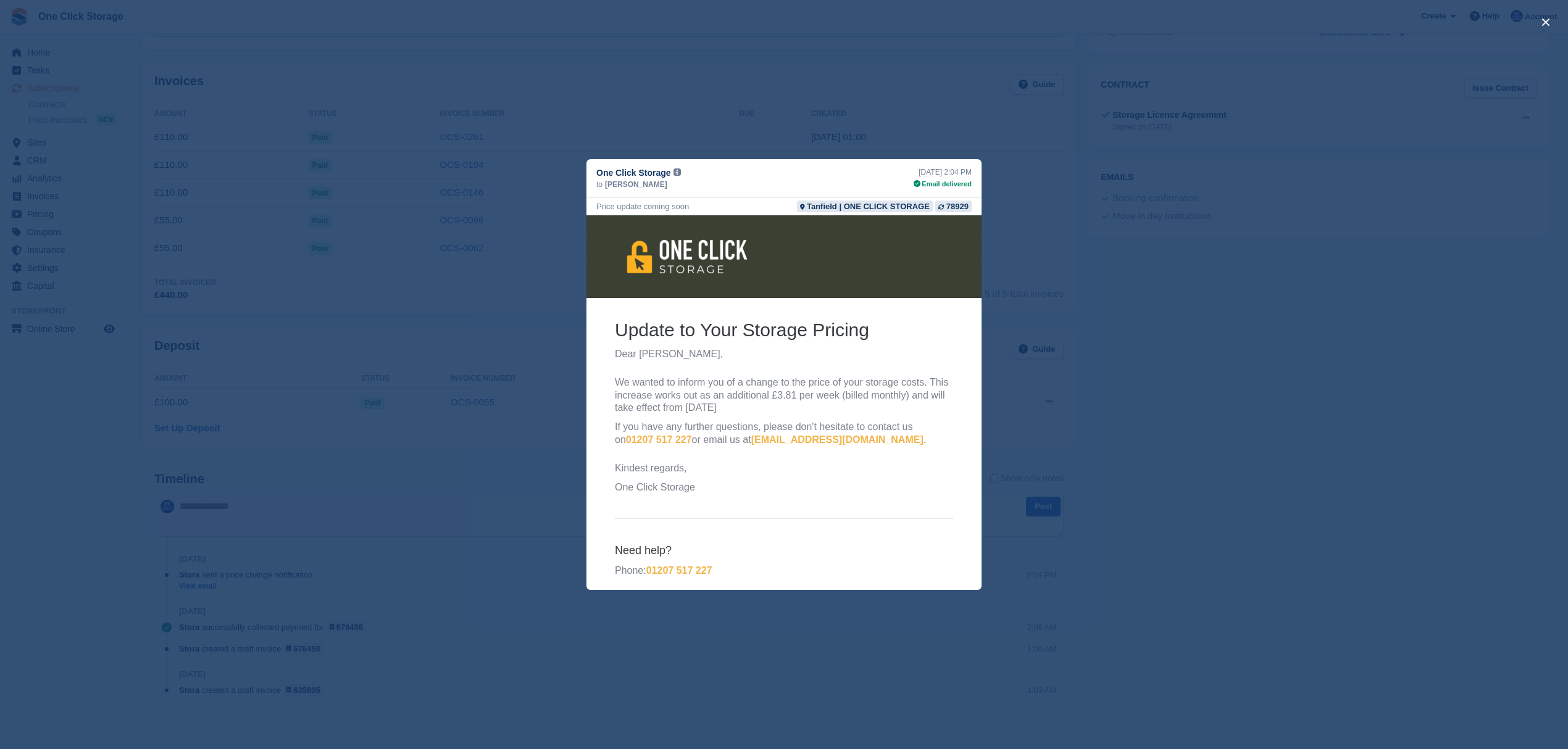
click at [724, 414] on p "We wanted to inform you of a change to the price of your storage costs. This in…" at bounding box center [784, 396] width 338 height 38
drag, startPoint x: 846, startPoint y: 391, endPoint x: 890, endPoint y: 391, distance: 44.0
click at [890, 391] on p "We wanted to inform you of a change to the price of your storage costs. This in…" at bounding box center [784, 396] width 338 height 38
drag, startPoint x: 771, startPoint y: 396, endPoint x: 764, endPoint y: 396, distance: 7.0
click at [769, 396] on p "We wanted to inform you of a change to the price of your storage costs. This in…" at bounding box center [784, 396] width 338 height 38
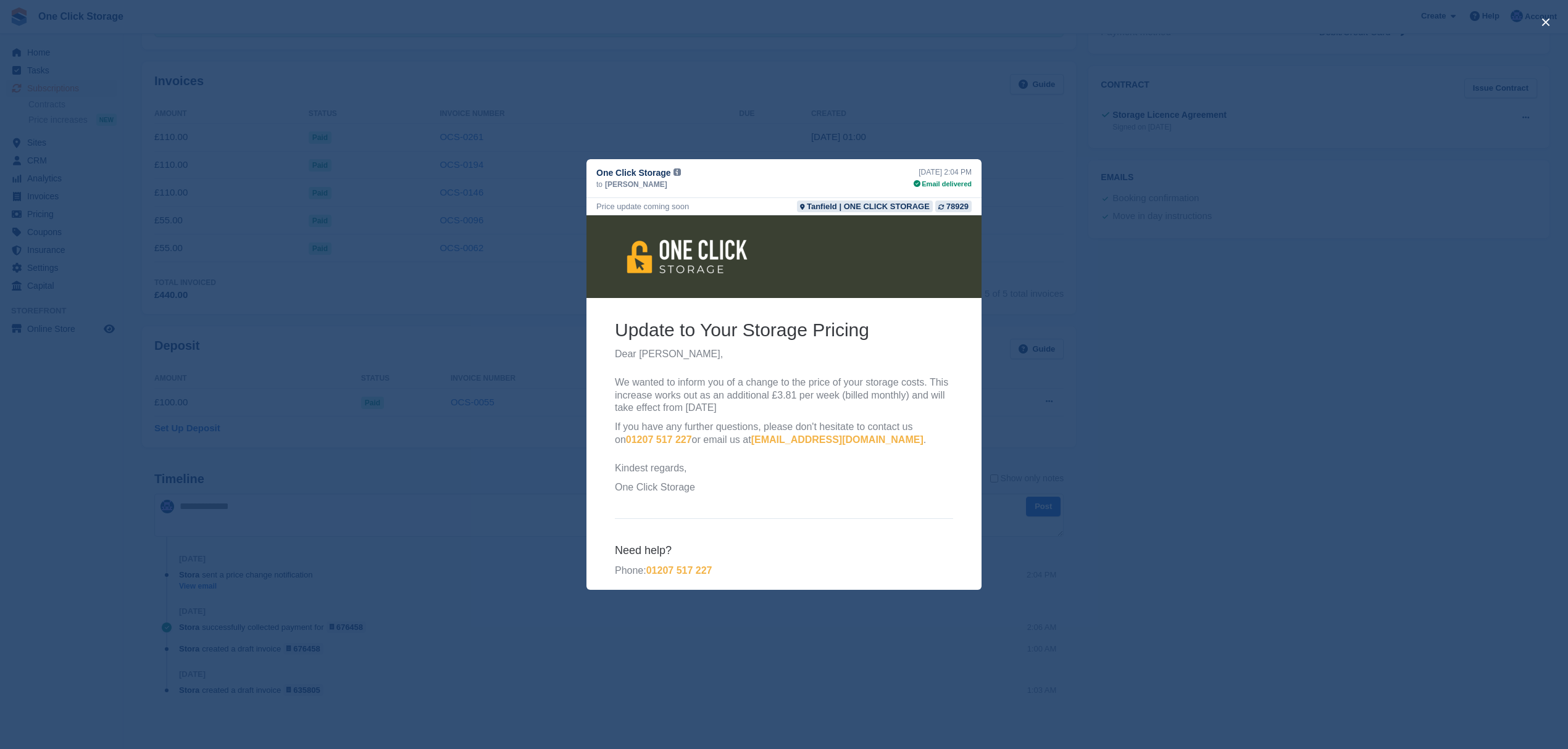
drag, startPoint x: 720, startPoint y: 405, endPoint x: 679, endPoint y: 406, distance: 41.0
click at [679, 406] on p "We wanted to inform you of a change to the price of your storage costs. This in…" at bounding box center [784, 396] width 338 height 38
click at [737, 406] on p "We wanted to inform you of a change to the price of your storage costs. This in…" at bounding box center [784, 396] width 338 height 38
click at [459, 472] on div "close" at bounding box center [784, 374] width 1568 height 749
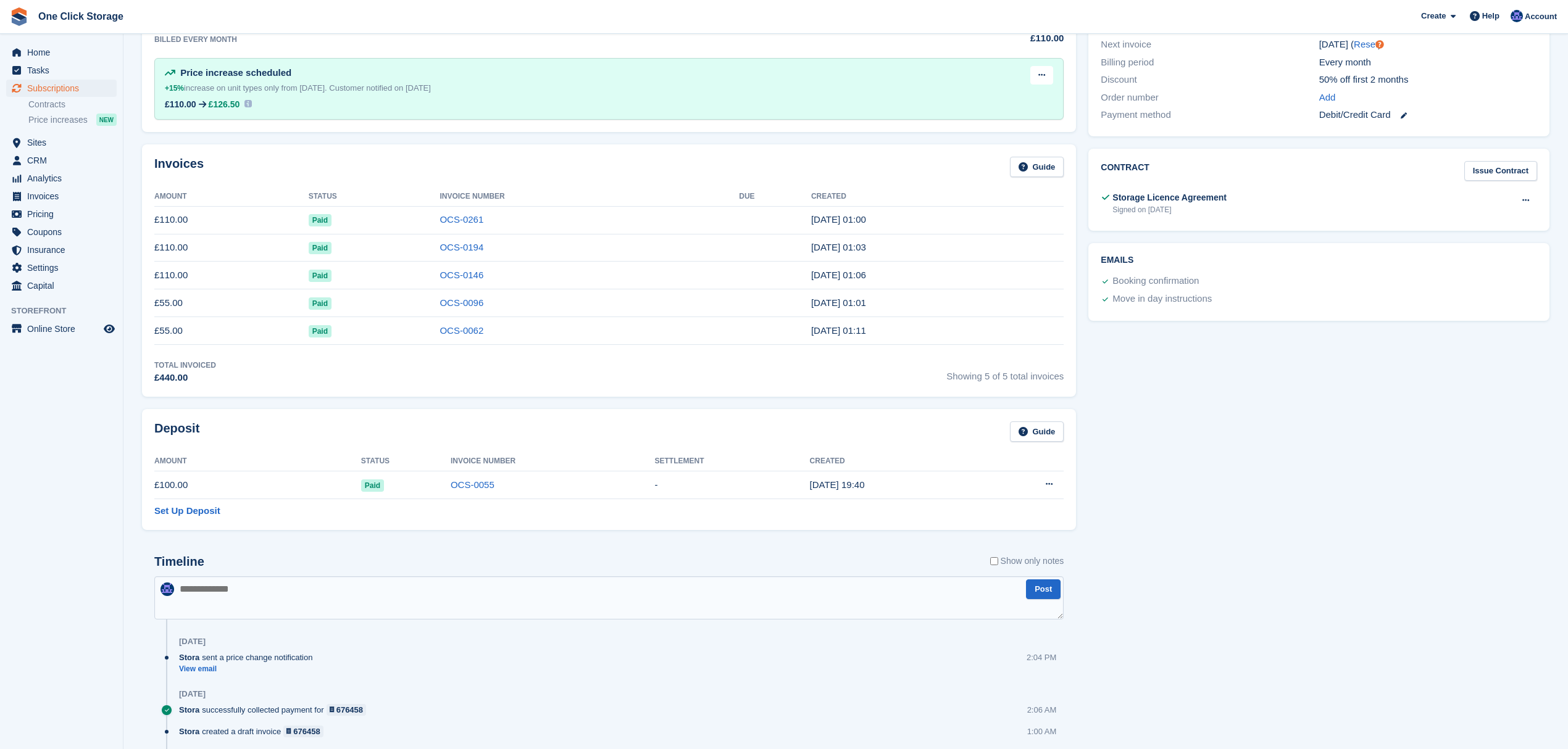
scroll to position [243, 0]
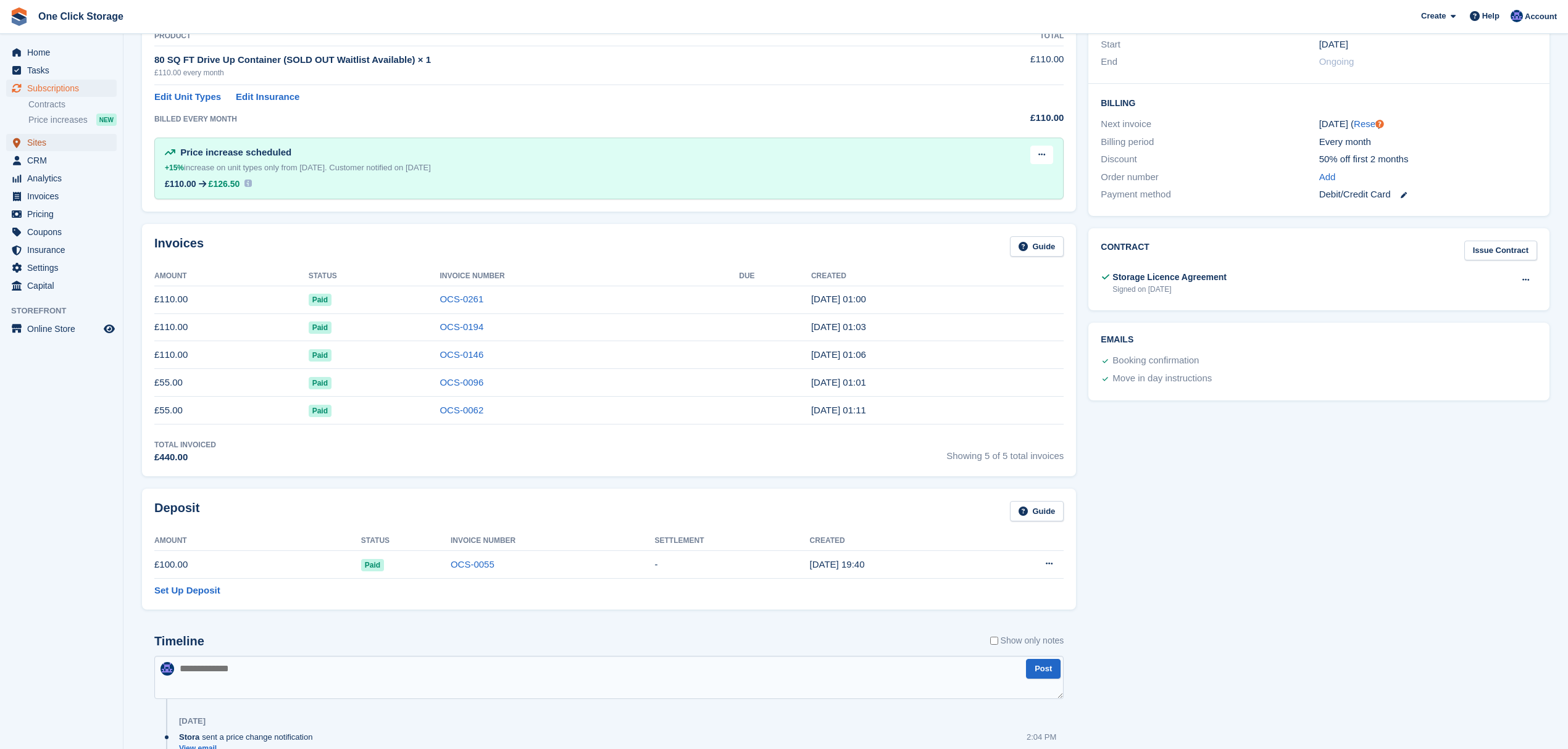
click at [43, 141] on span "Sites" at bounding box center [64, 142] width 74 height 17
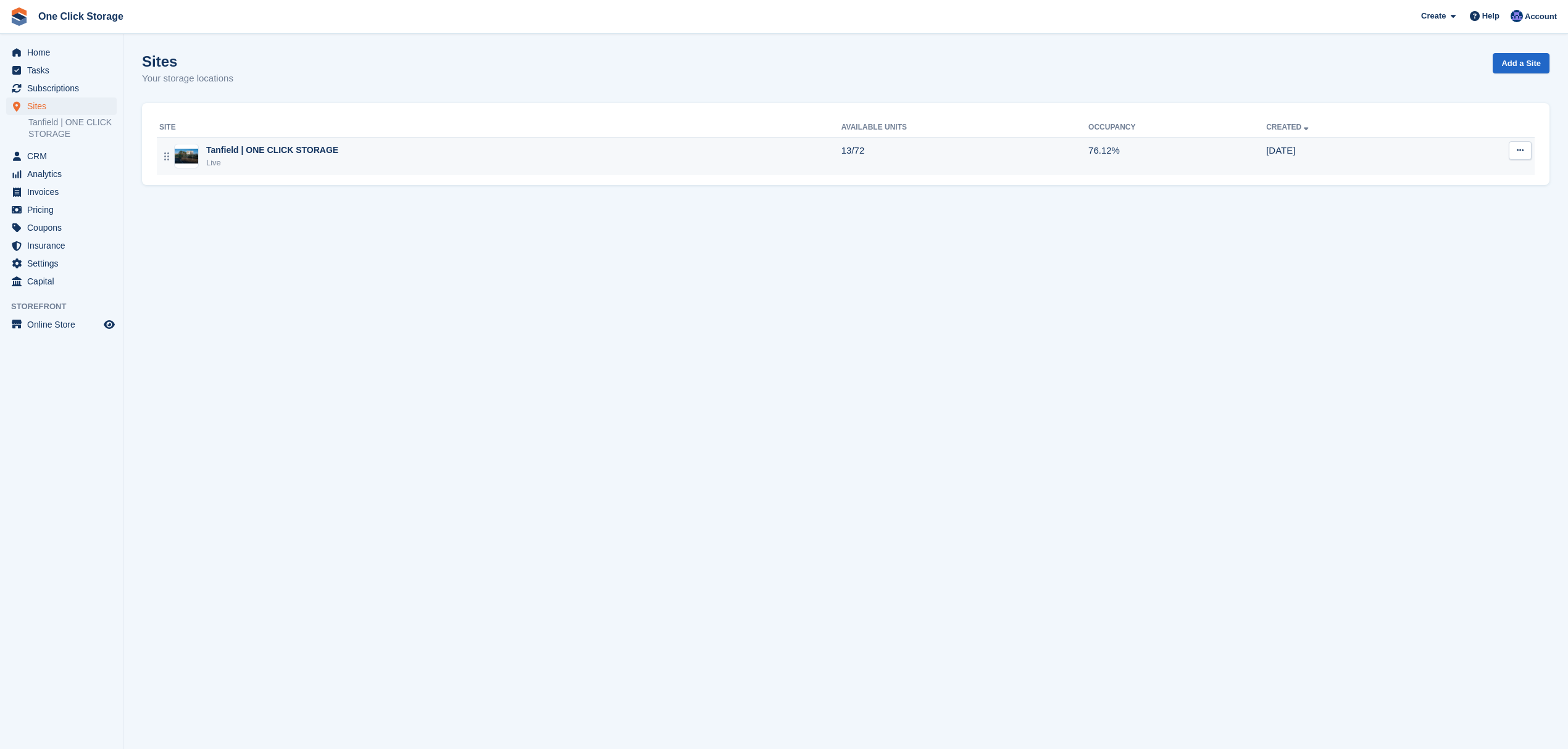
click at [334, 144] on div "Tanfield | ONE CLICK STORAGE Live" at bounding box center [500, 157] width 682 height 26
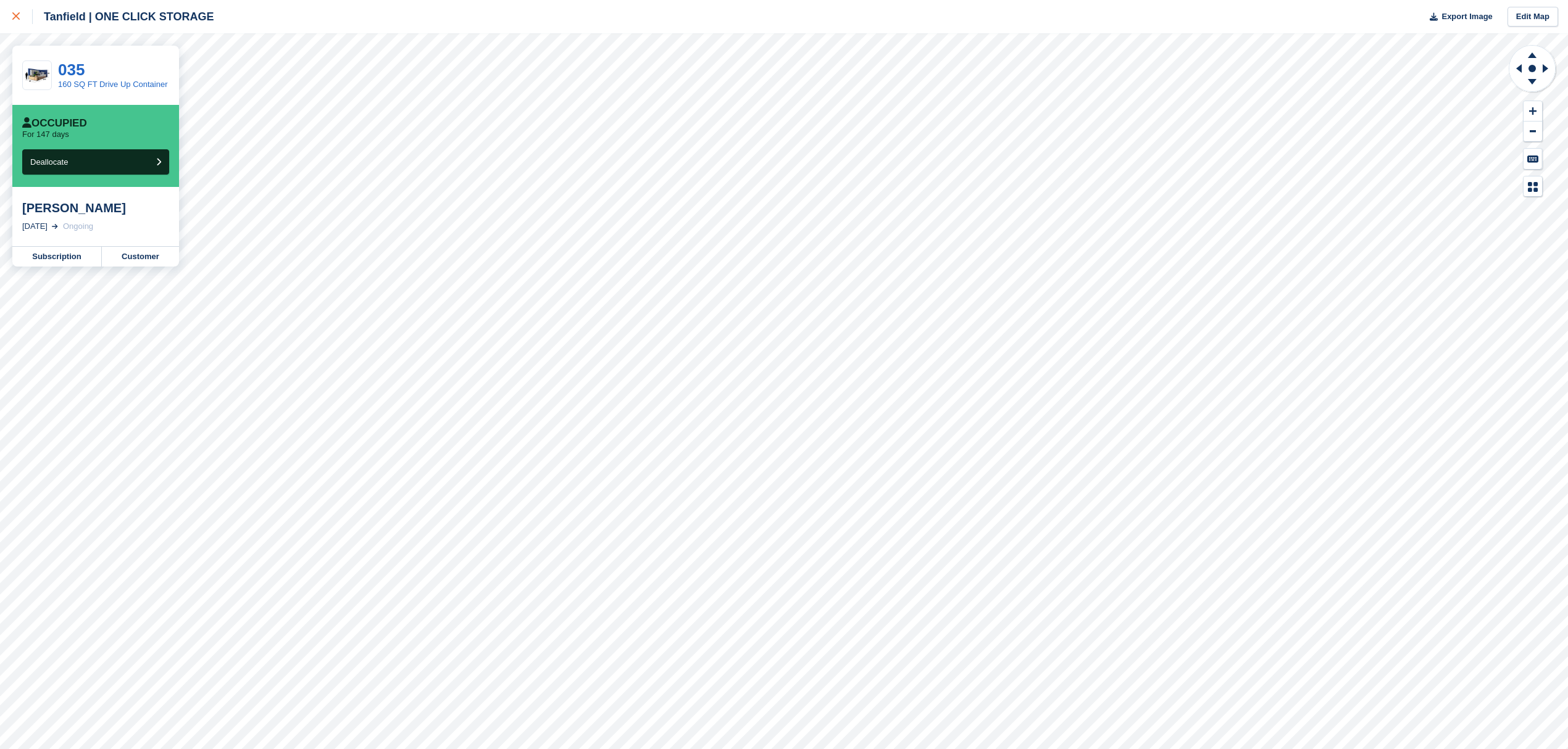
click at [21, 15] on div at bounding box center [22, 16] width 20 height 15
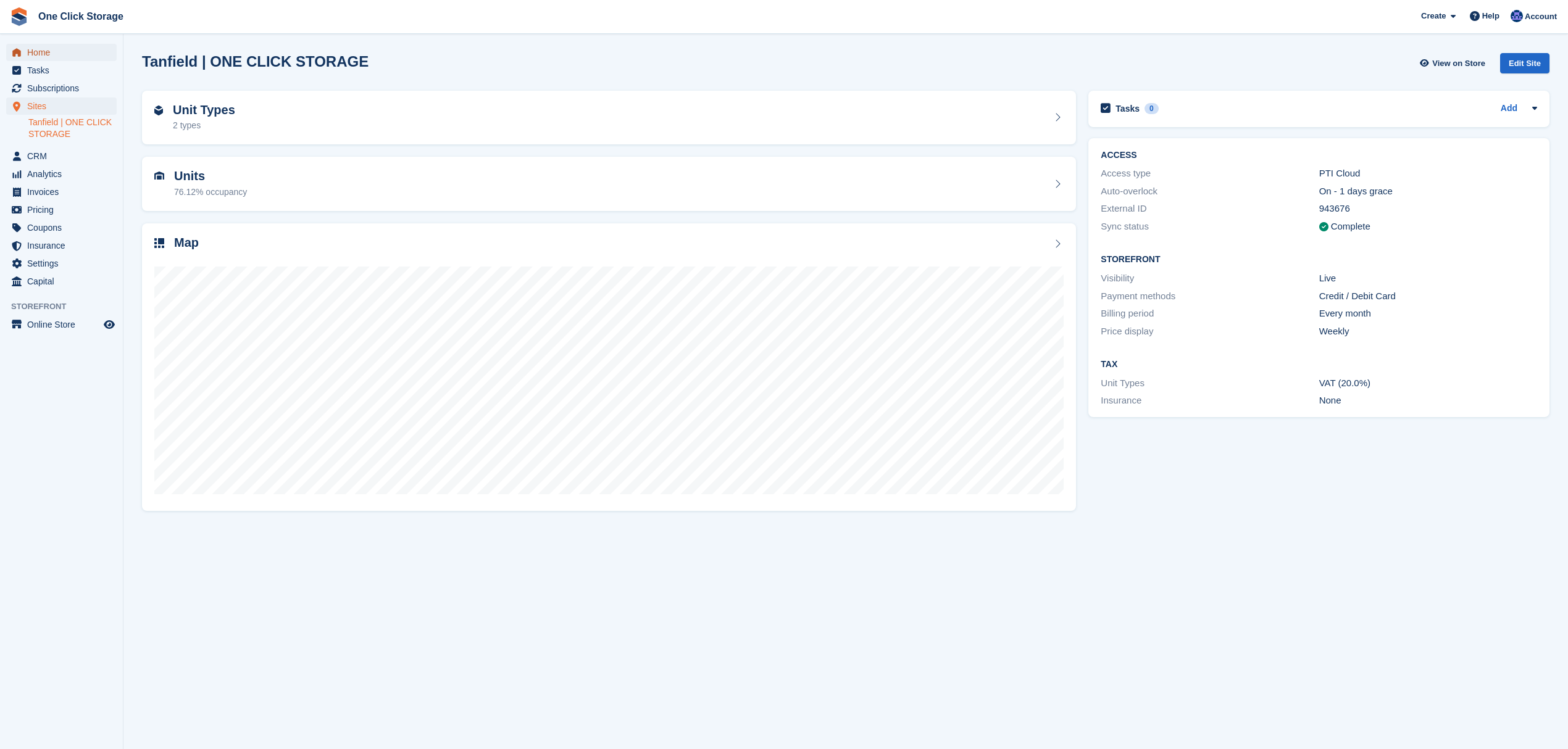
click at [52, 56] on span "Home" at bounding box center [64, 52] width 74 height 17
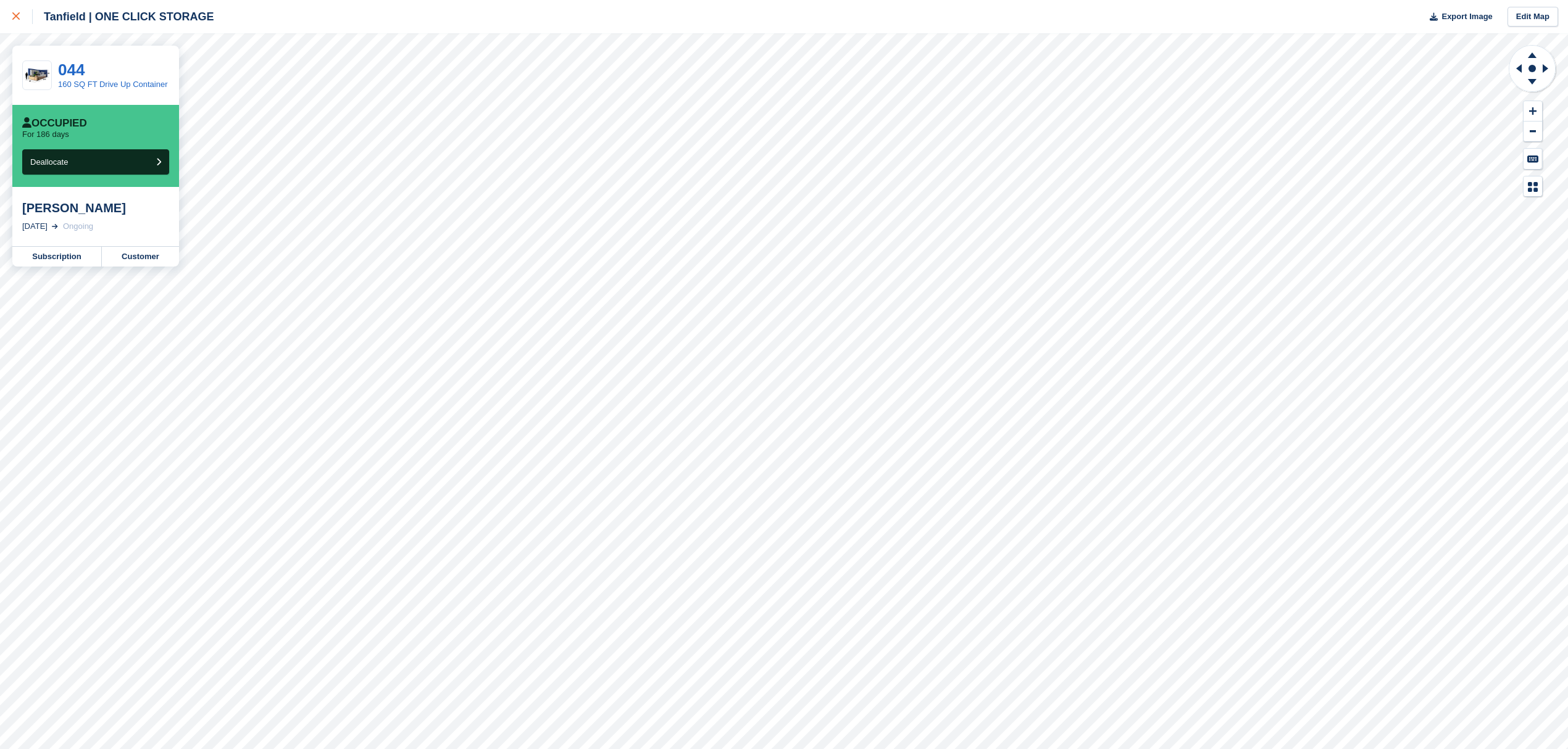
click at [4, 5] on link at bounding box center [16, 17] width 33 height 33
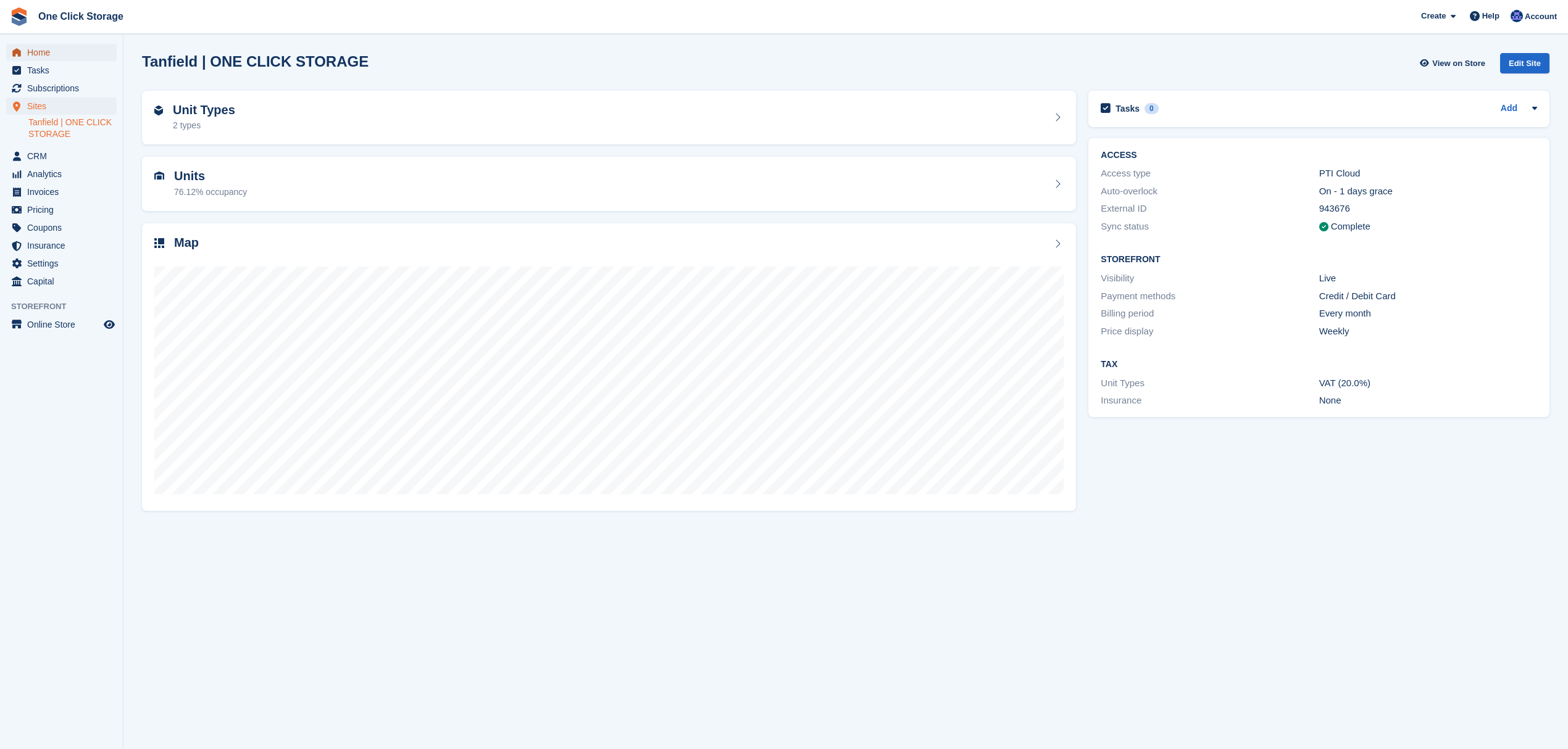
click at [33, 47] on span "Home" at bounding box center [64, 52] width 74 height 17
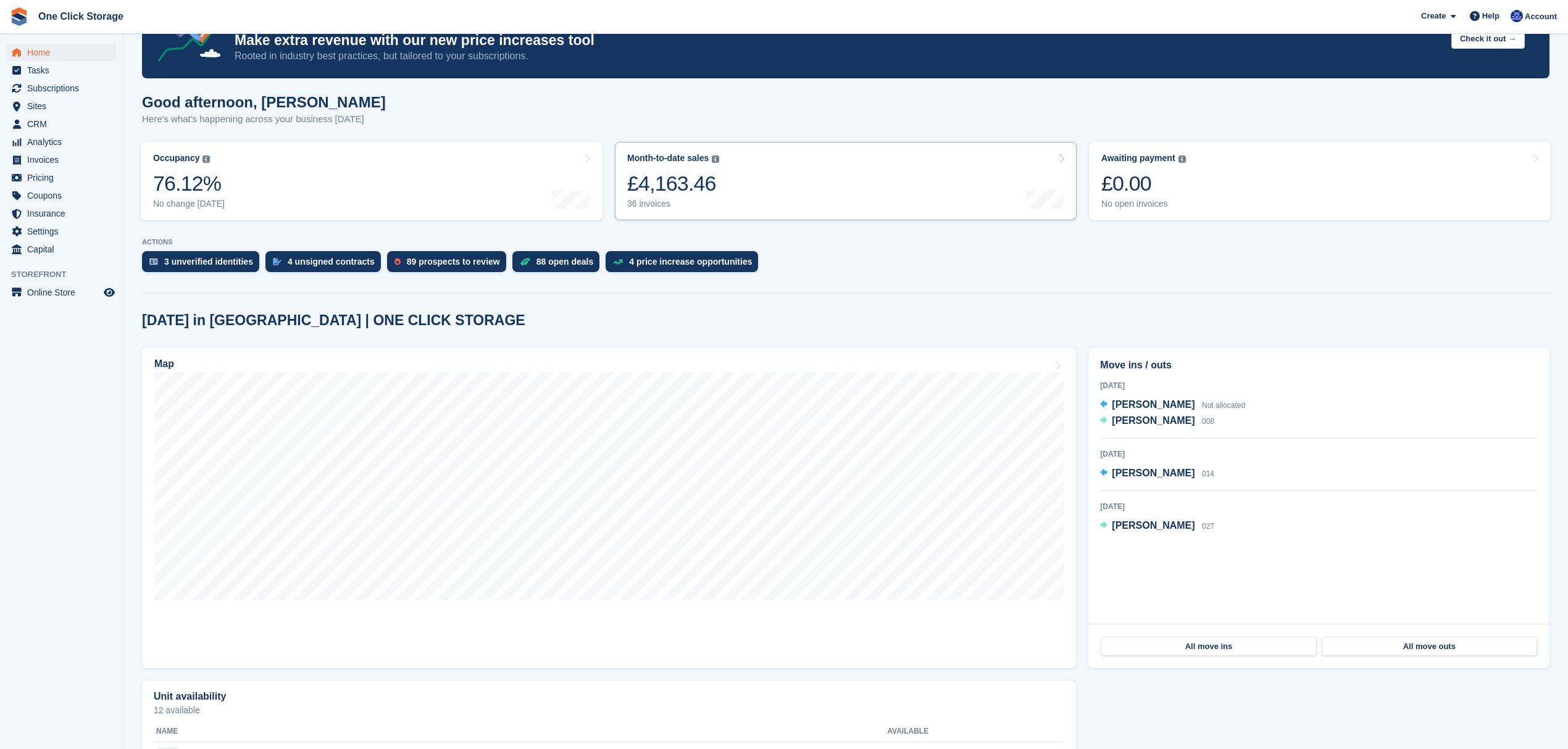
scroll to position [82, 0]
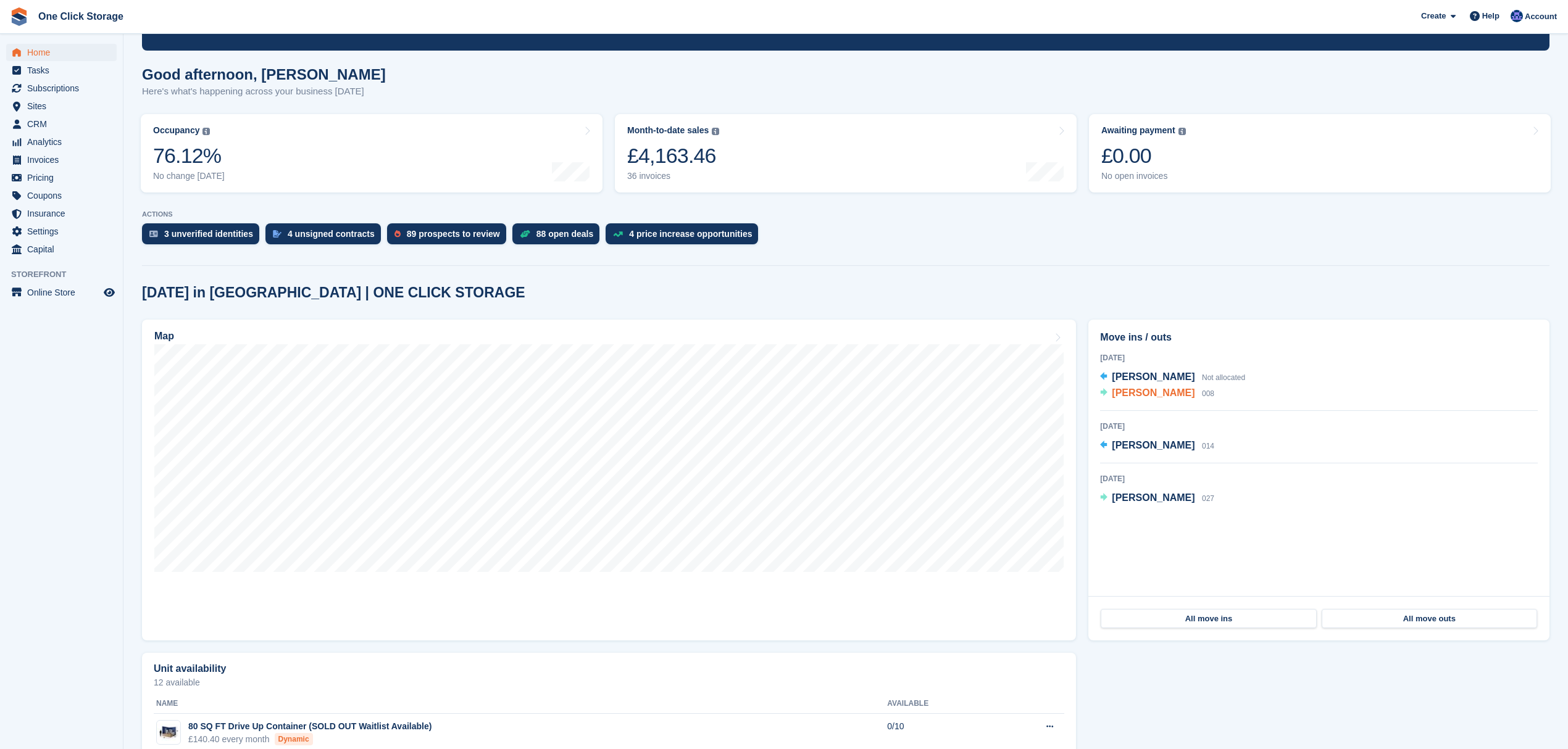
click at [1173, 398] on span "[PERSON_NAME]" at bounding box center [1153, 392] width 83 height 10
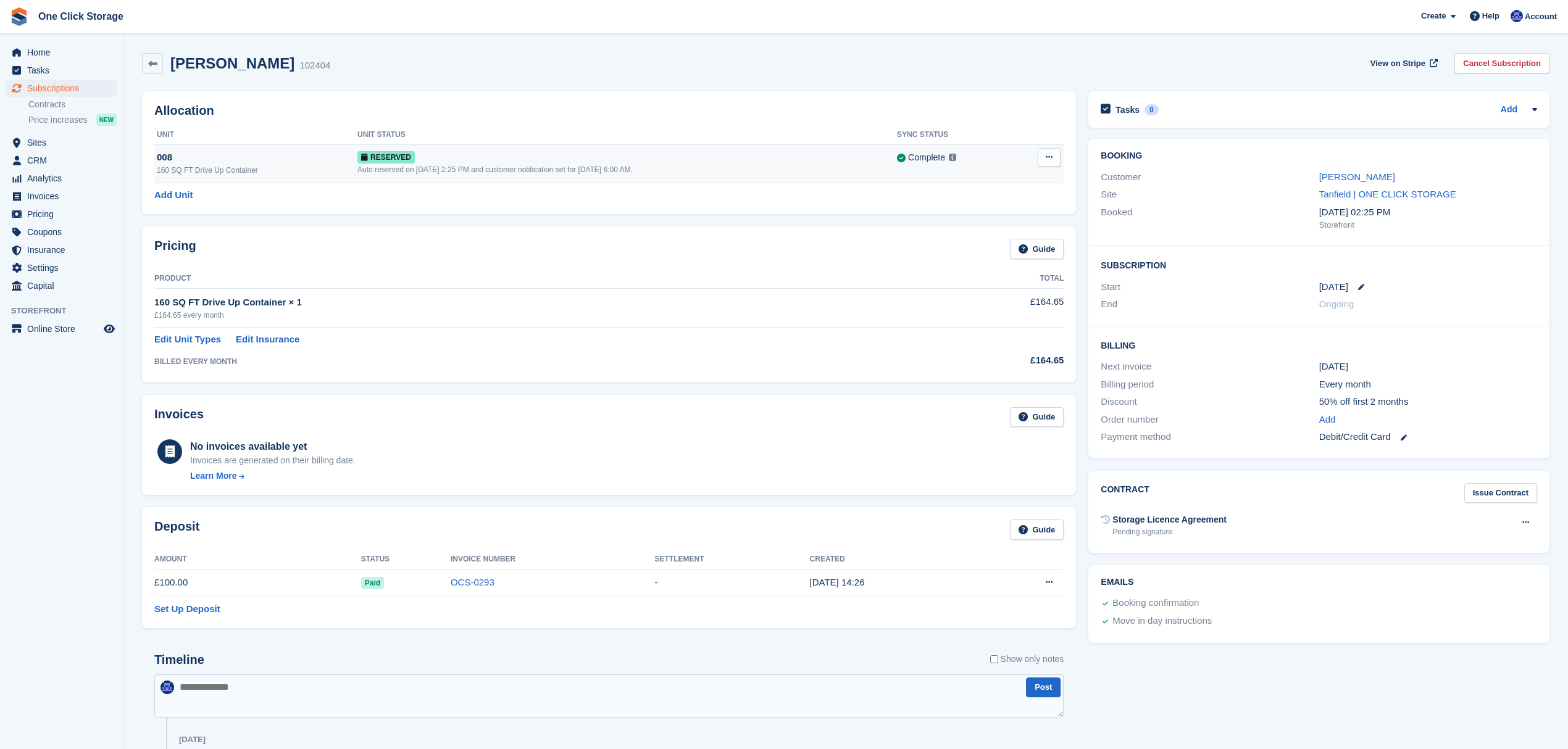
click at [211, 161] on div "008" at bounding box center [257, 157] width 200 height 14
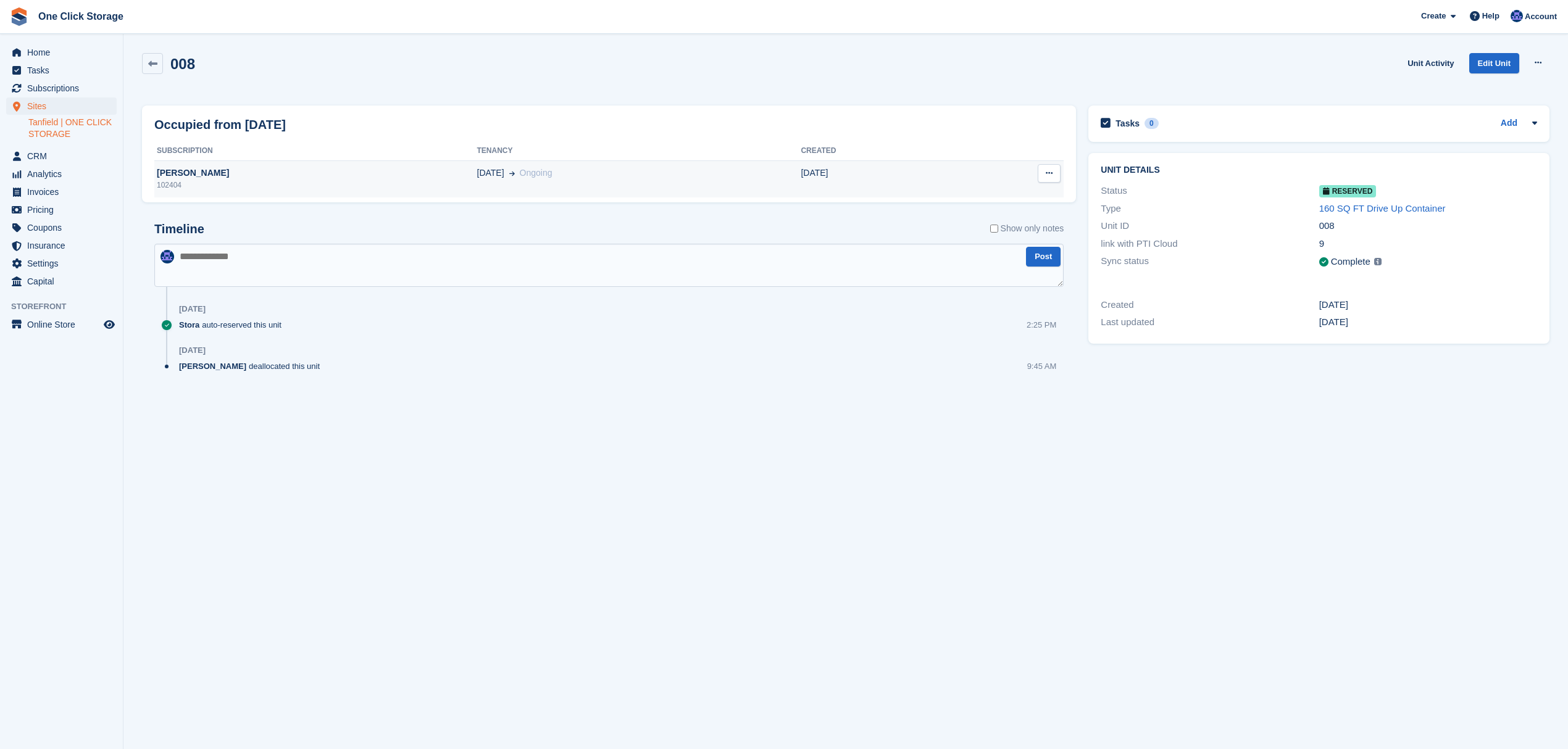
click at [220, 181] on div "102404" at bounding box center [316, 185] width 323 height 11
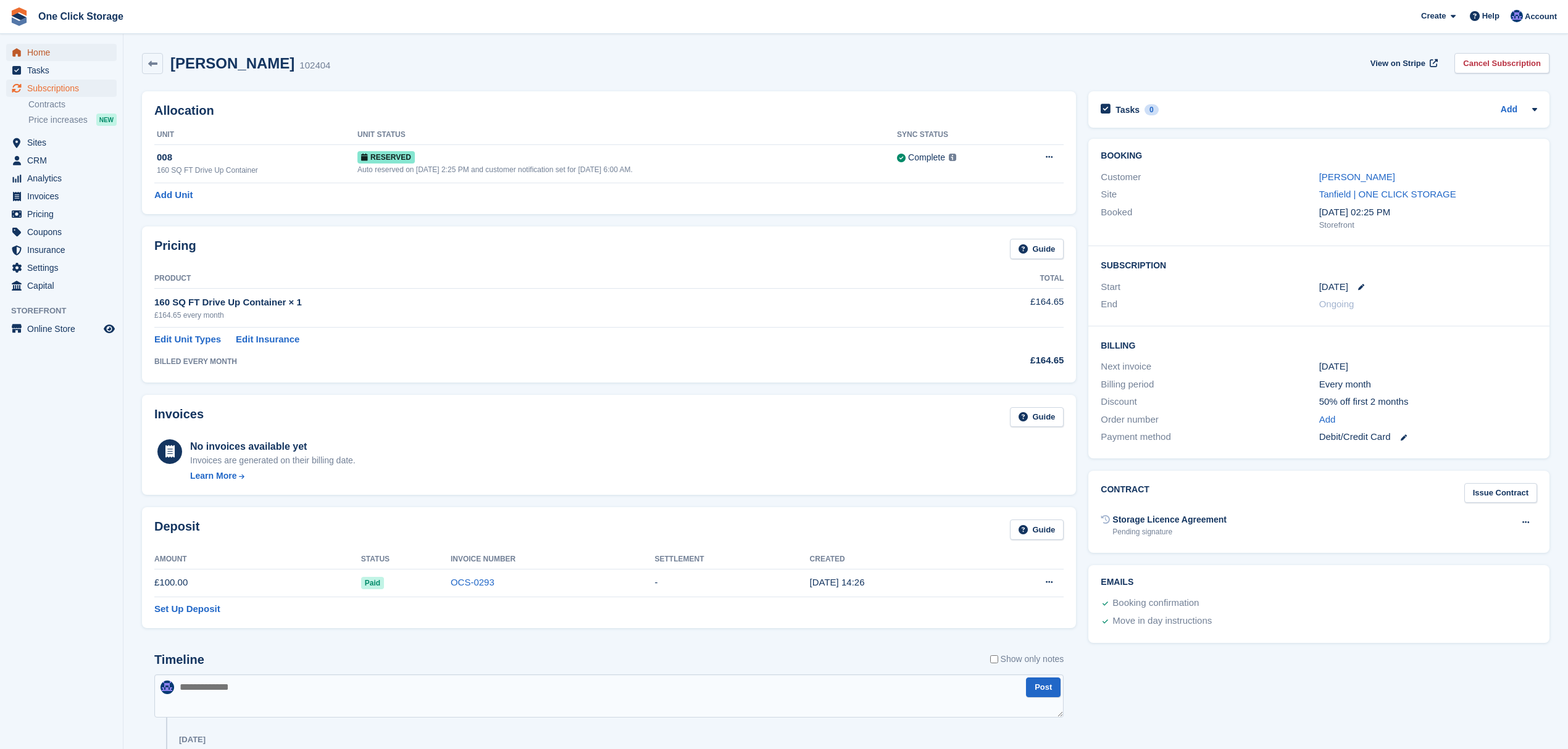
click at [49, 47] on span "Home" at bounding box center [64, 52] width 74 height 17
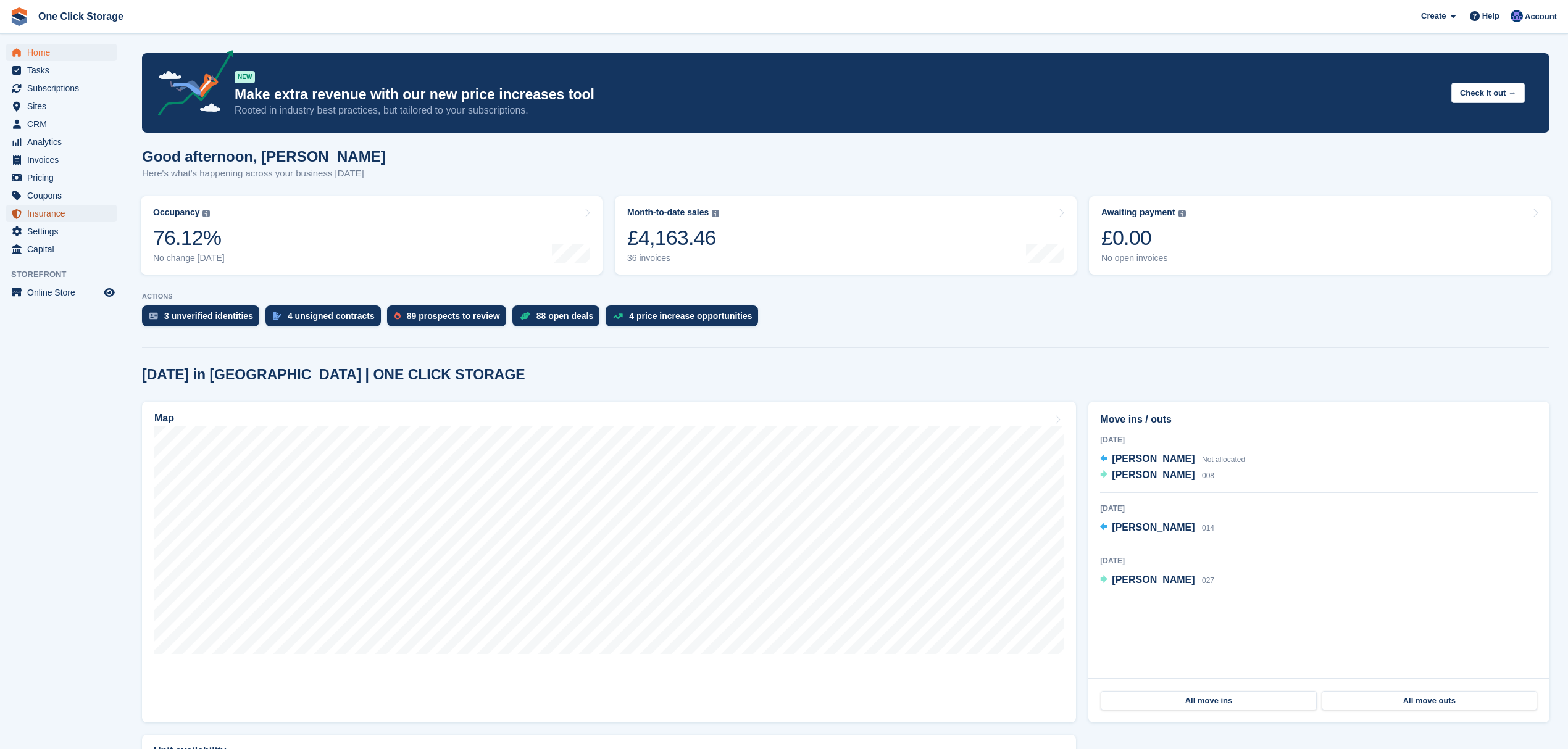
click at [38, 213] on span "Insurance" at bounding box center [64, 213] width 74 height 17
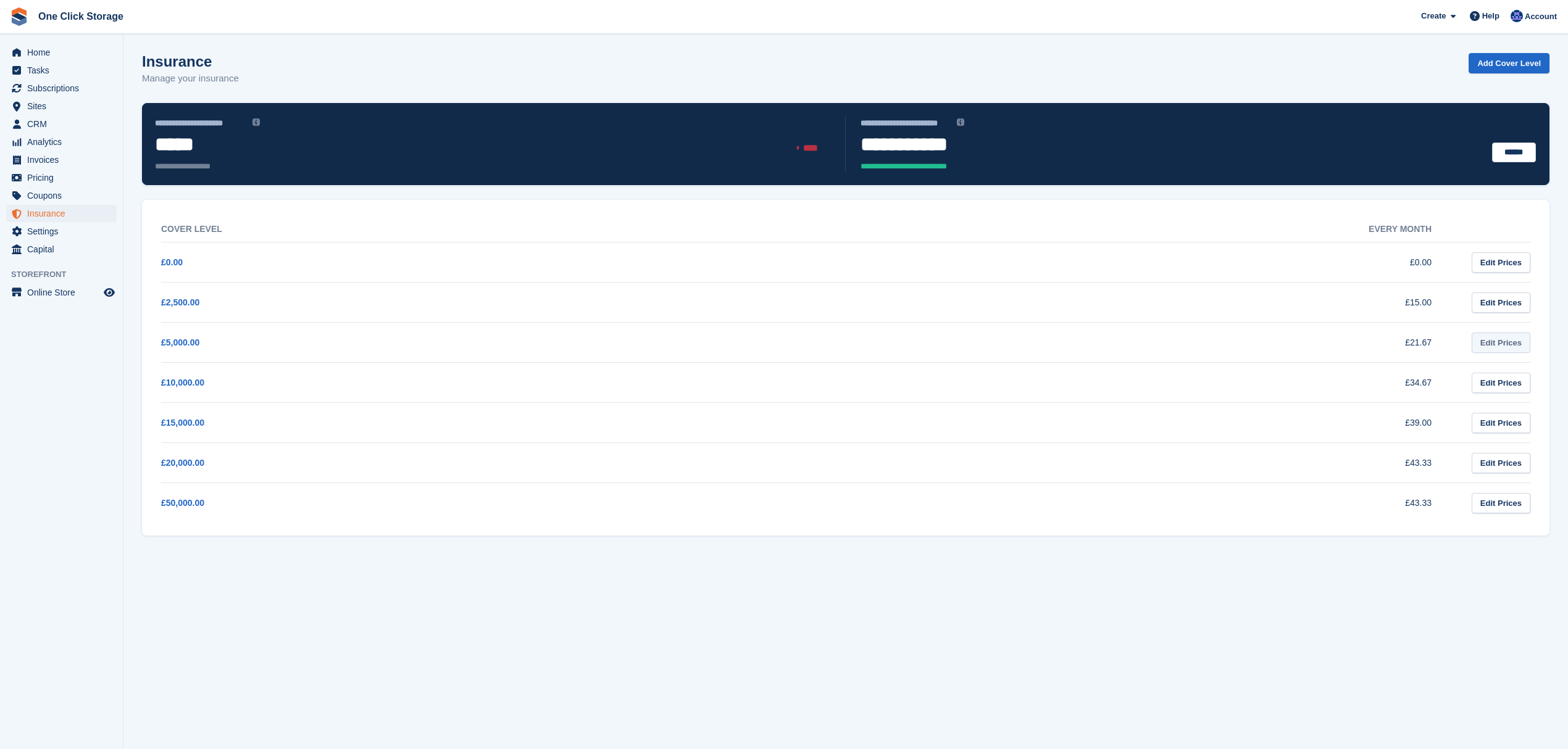
click at [1517, 347] on link "Edit Prices" at bounding box center [1501, 343] width 59 height 20
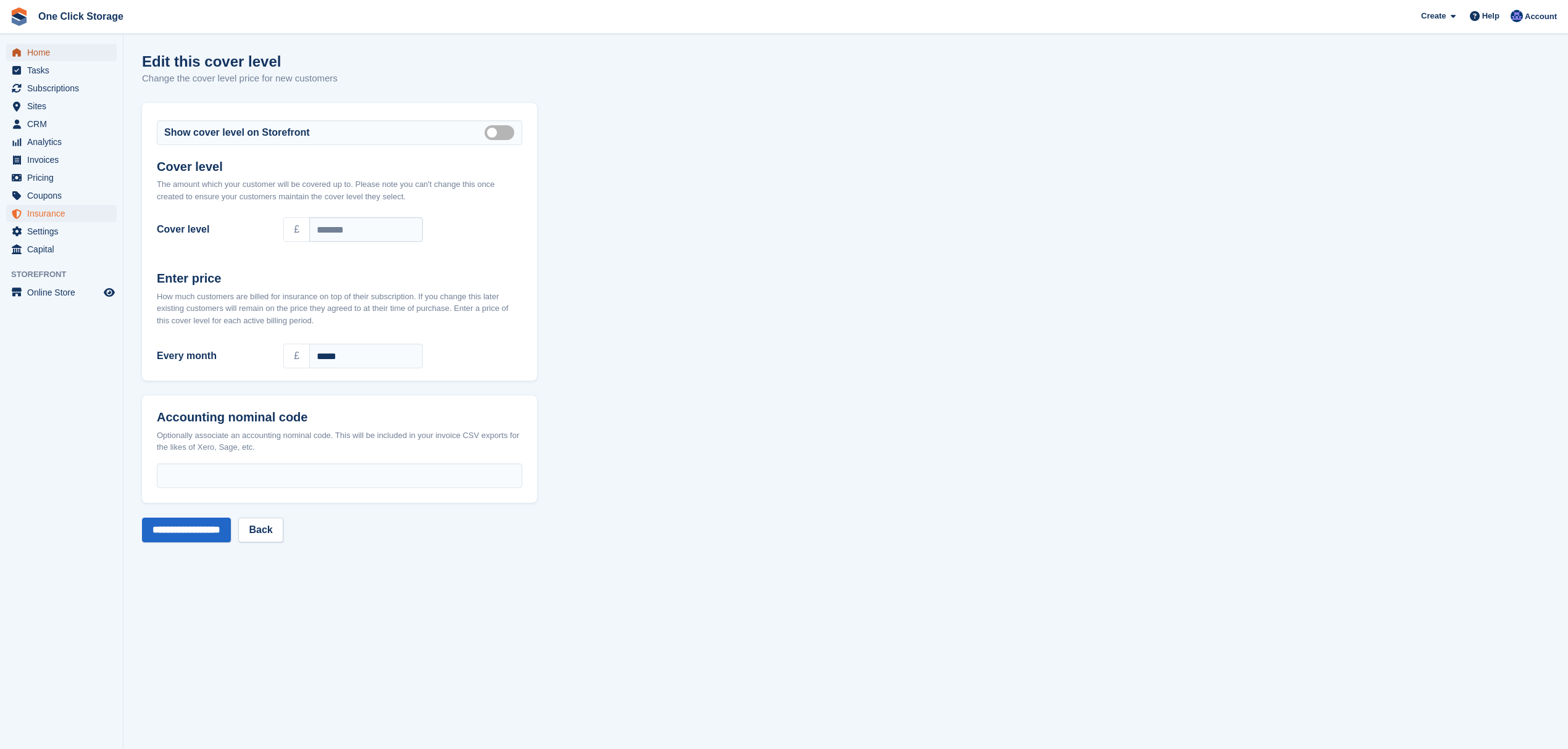
click at [45, 53] on span "Home" at bounding box center [64, 52] width 74 height 17
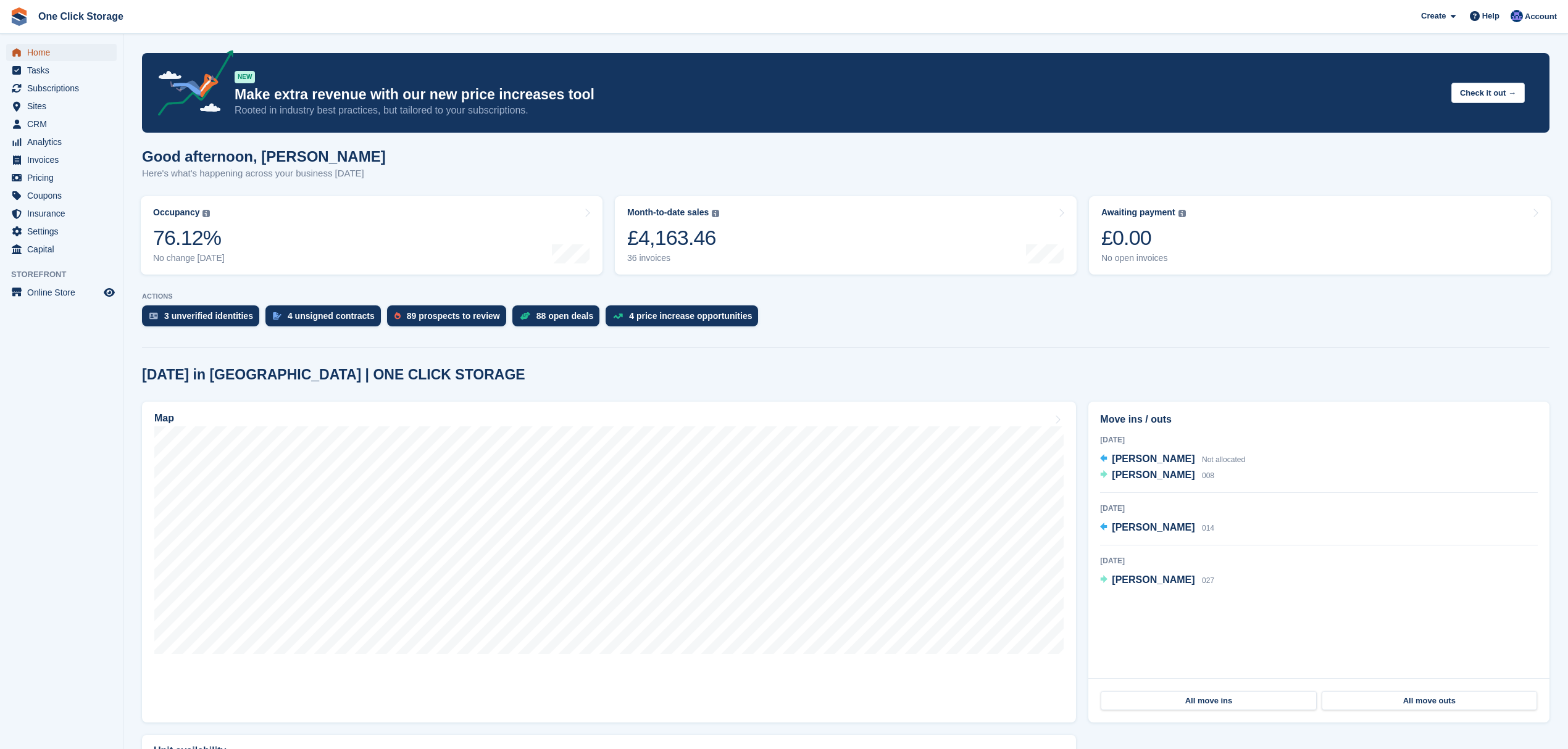
click at [56, 47] on span "Home" at bounding box center [64, 52] width 74 height 17
click at [1159, 479] on span "[PERSON_NAME]" at bounding box center [1153, 475] width 83 height 10
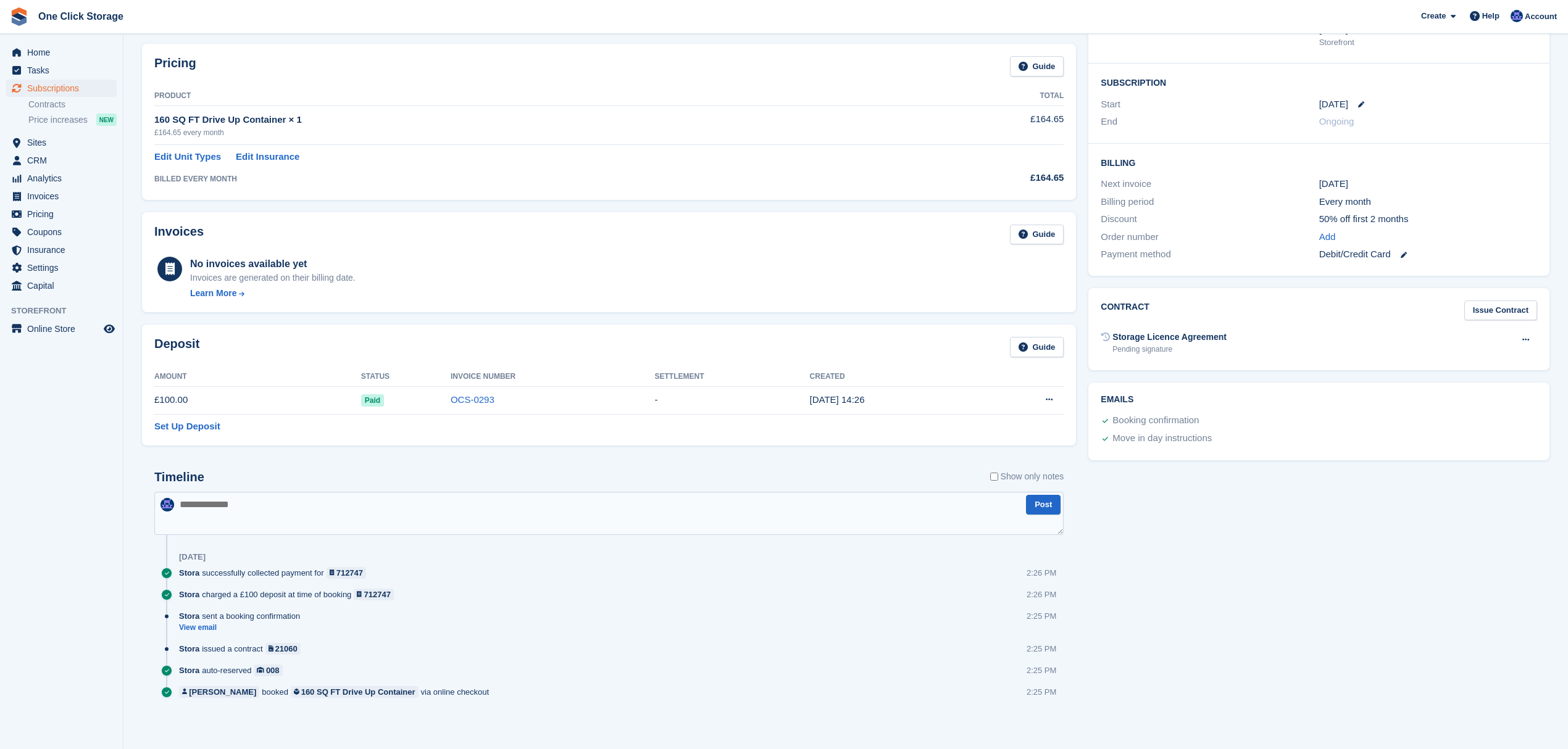
scroll to position [185, 0]
click at [267, 156] on link "Edit Insurance" at bounding box center [267, 155] width 63 height 14
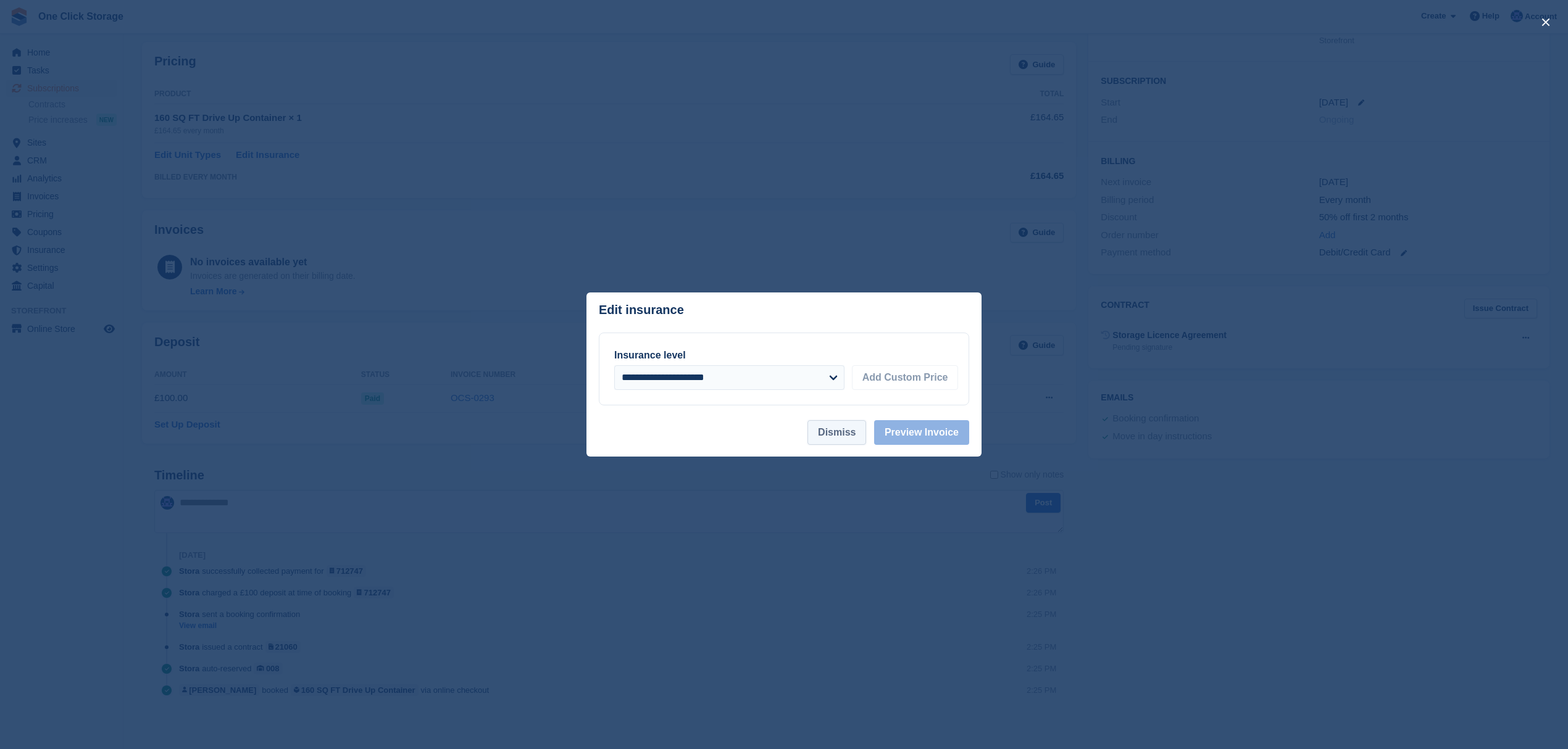
click at [848, 435] on button "Dismiss" at bounding box center [837, 432] width 59 height 25
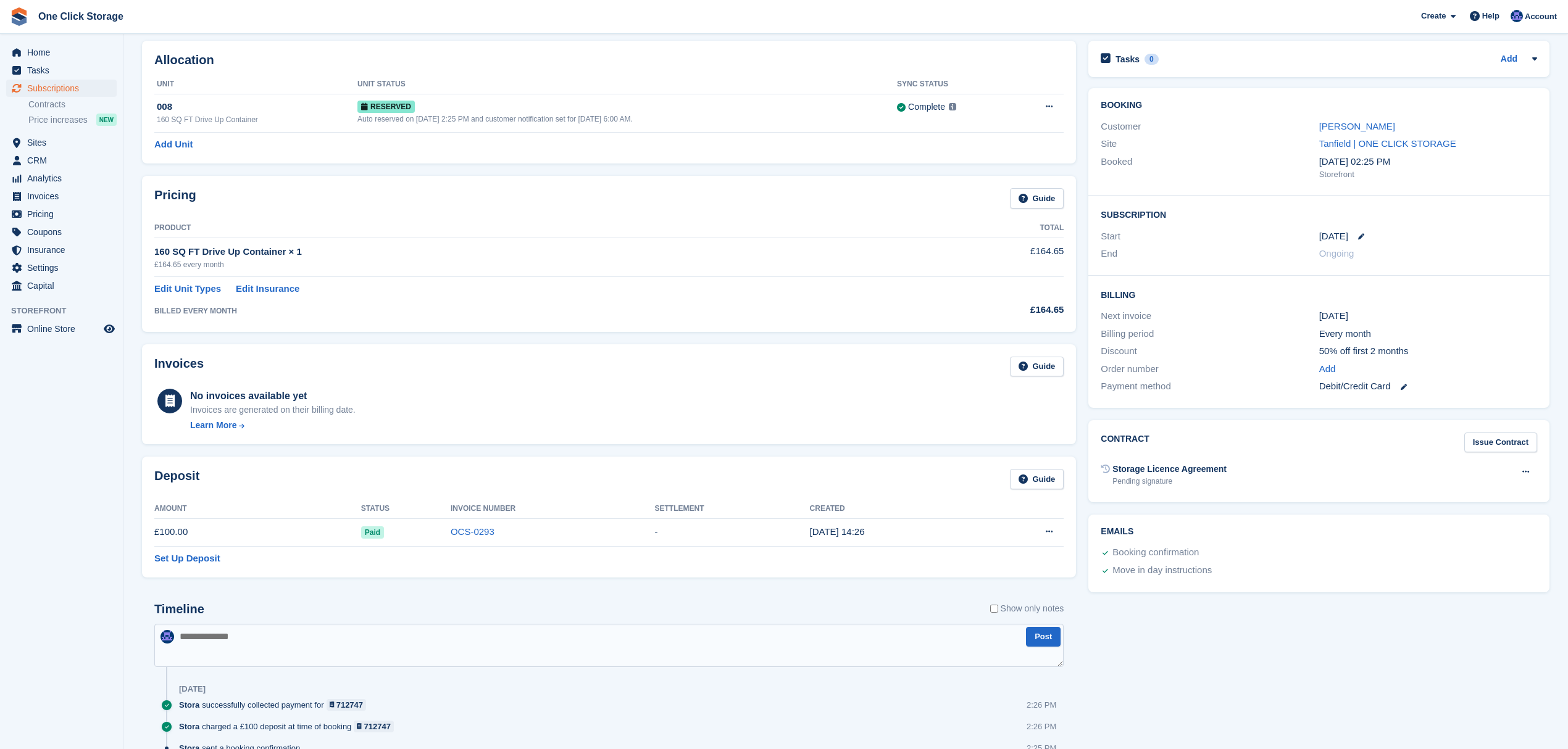
scroll to position [0, 0]
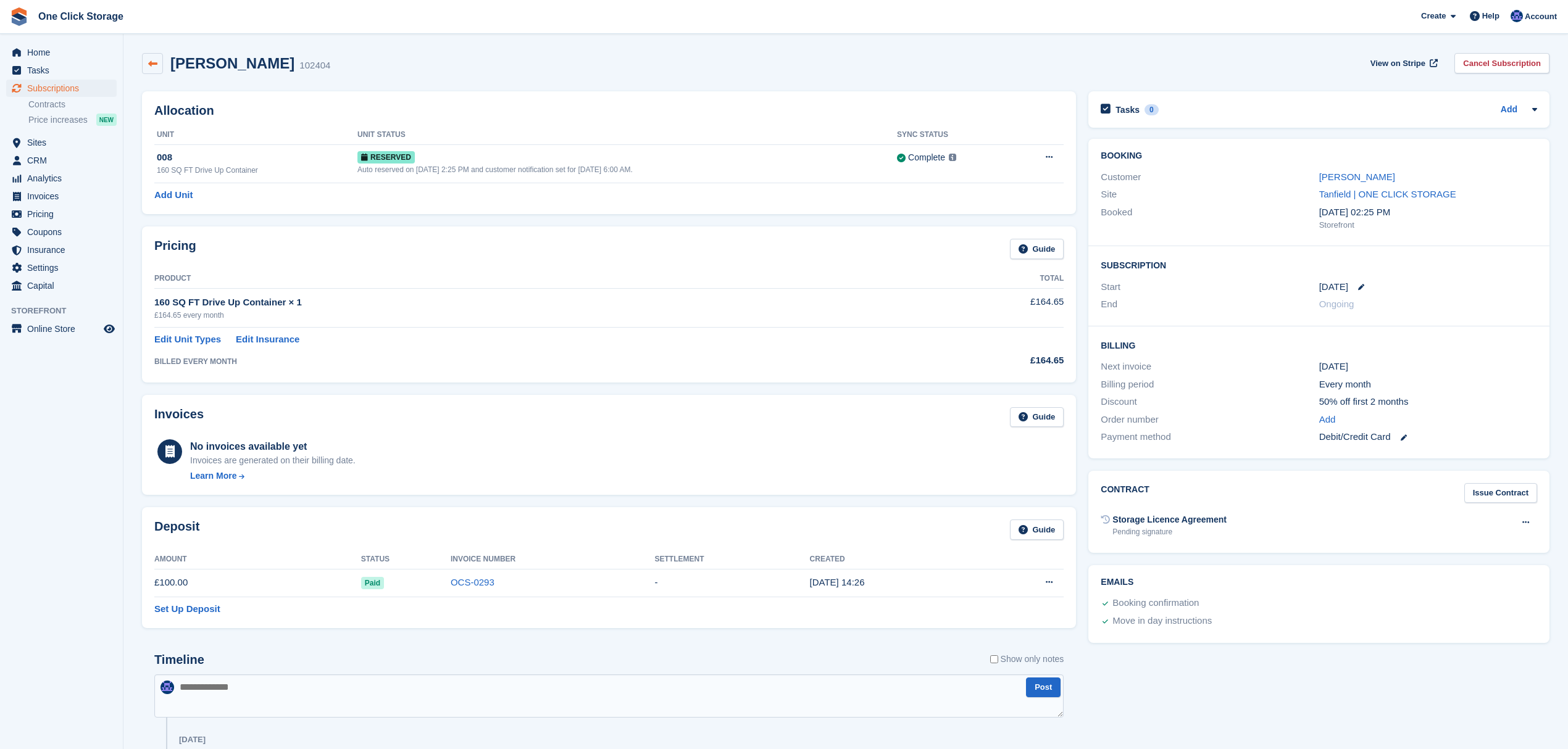
click at [149, 58] on link at bounding box center [152, 63] width 21 height 21
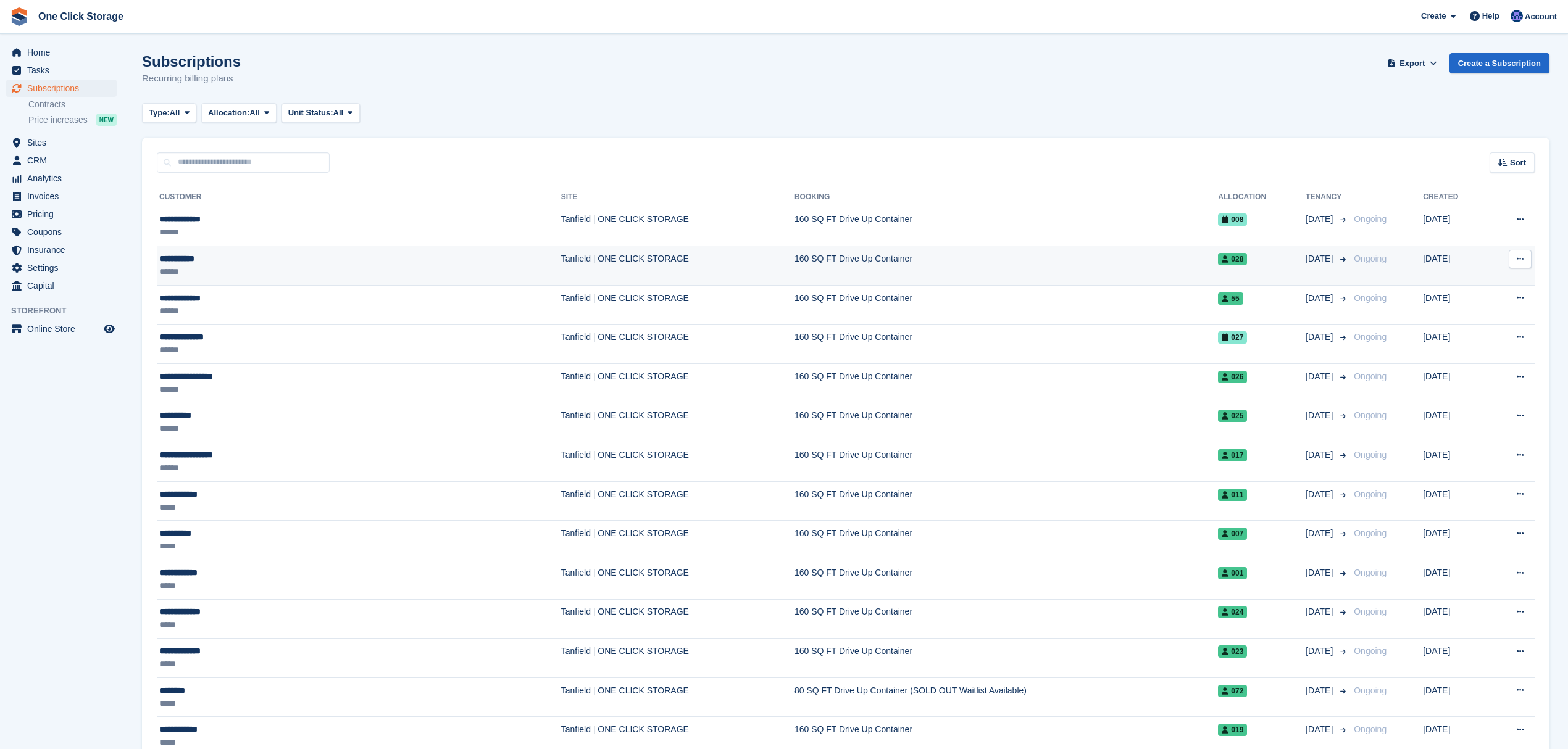
click at [201, 266] on div "******" at bounding box center [269, 272] width 219 height 13
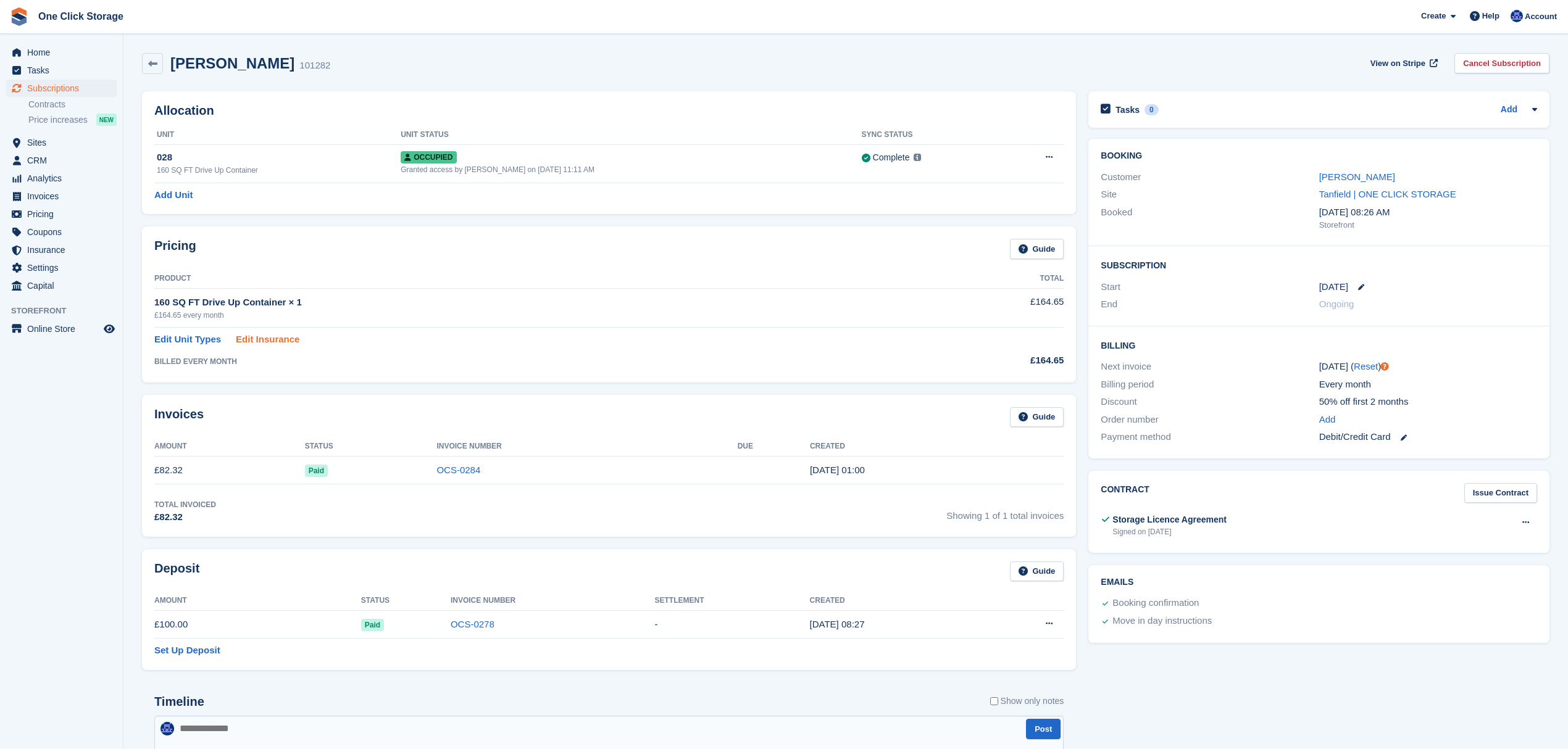
click at [258, 339] on link "Edit Insurance" at bounding box center [267, 340] width 63 height 14
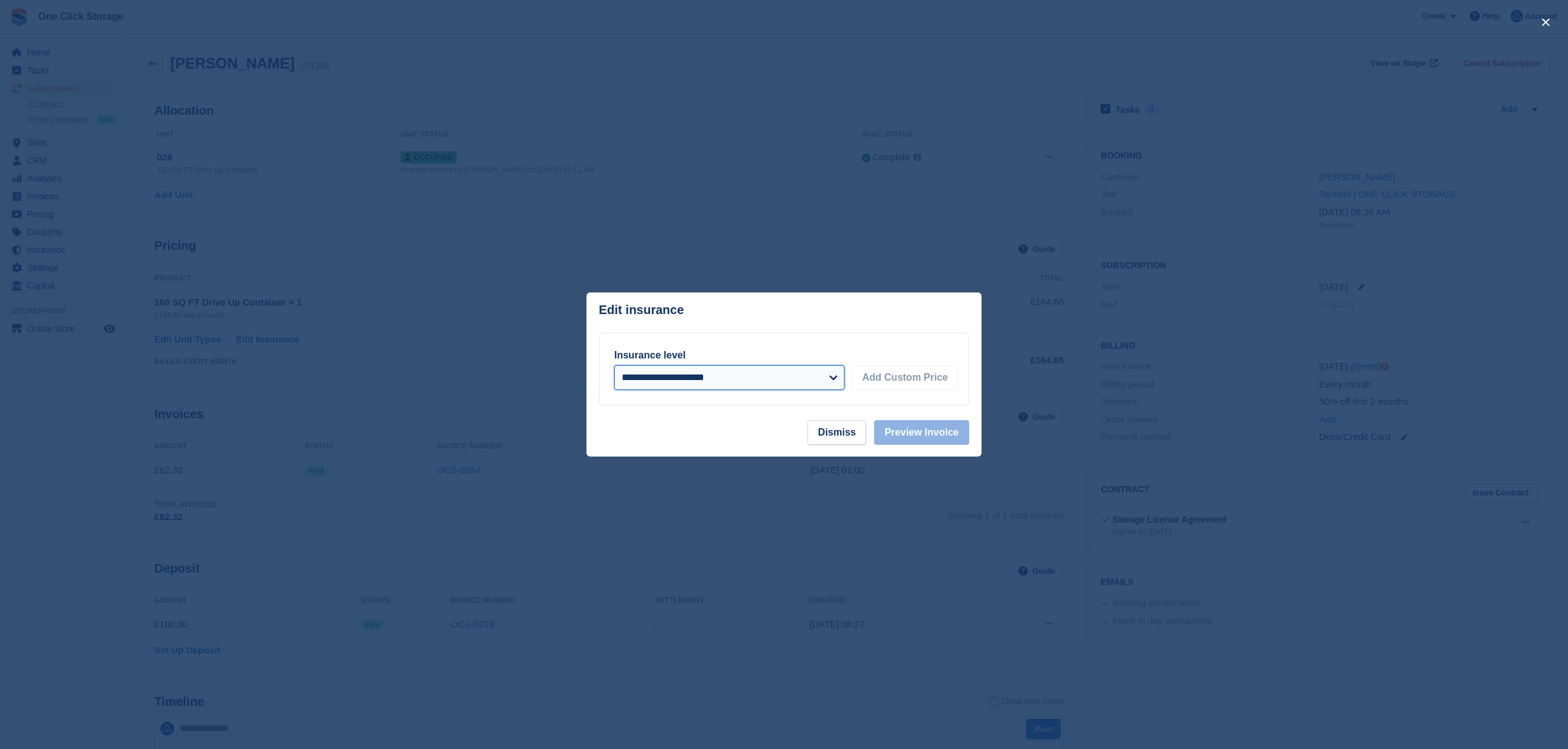
click at [788, 384] on select "**********" at bounding box center [730, 378] width 231 height 25
click at [707, 458] on div at bounding box center [784, 374] width 1568 height 749
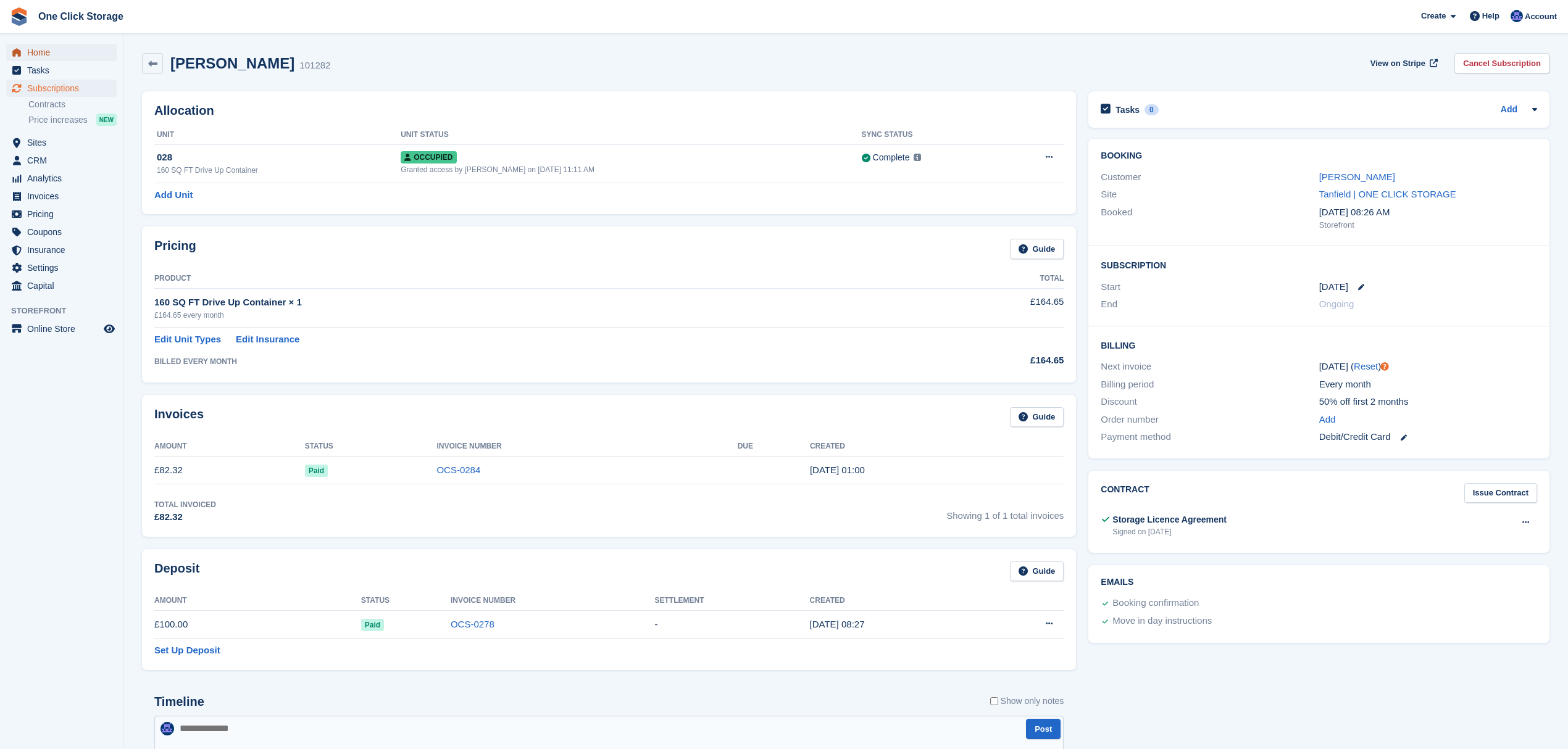
click at [68, 53] on span "Home" at bounding box center [64, 52] width 74 height 17
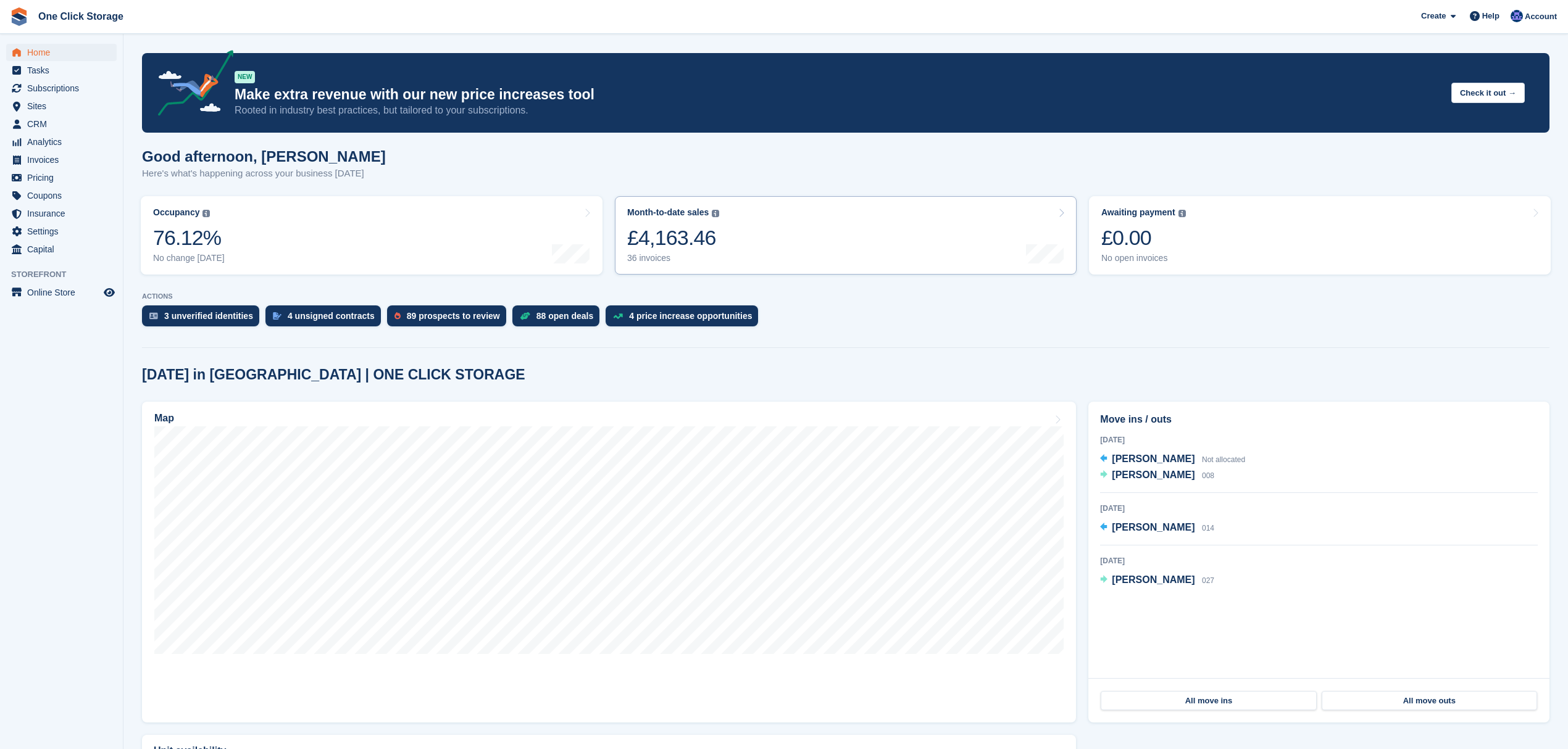
click at [803, 249] on link "Month-to-date sales The sum of all finalised invoices generated this month to d…" at bounding box center [845, 236] width 462 height 78
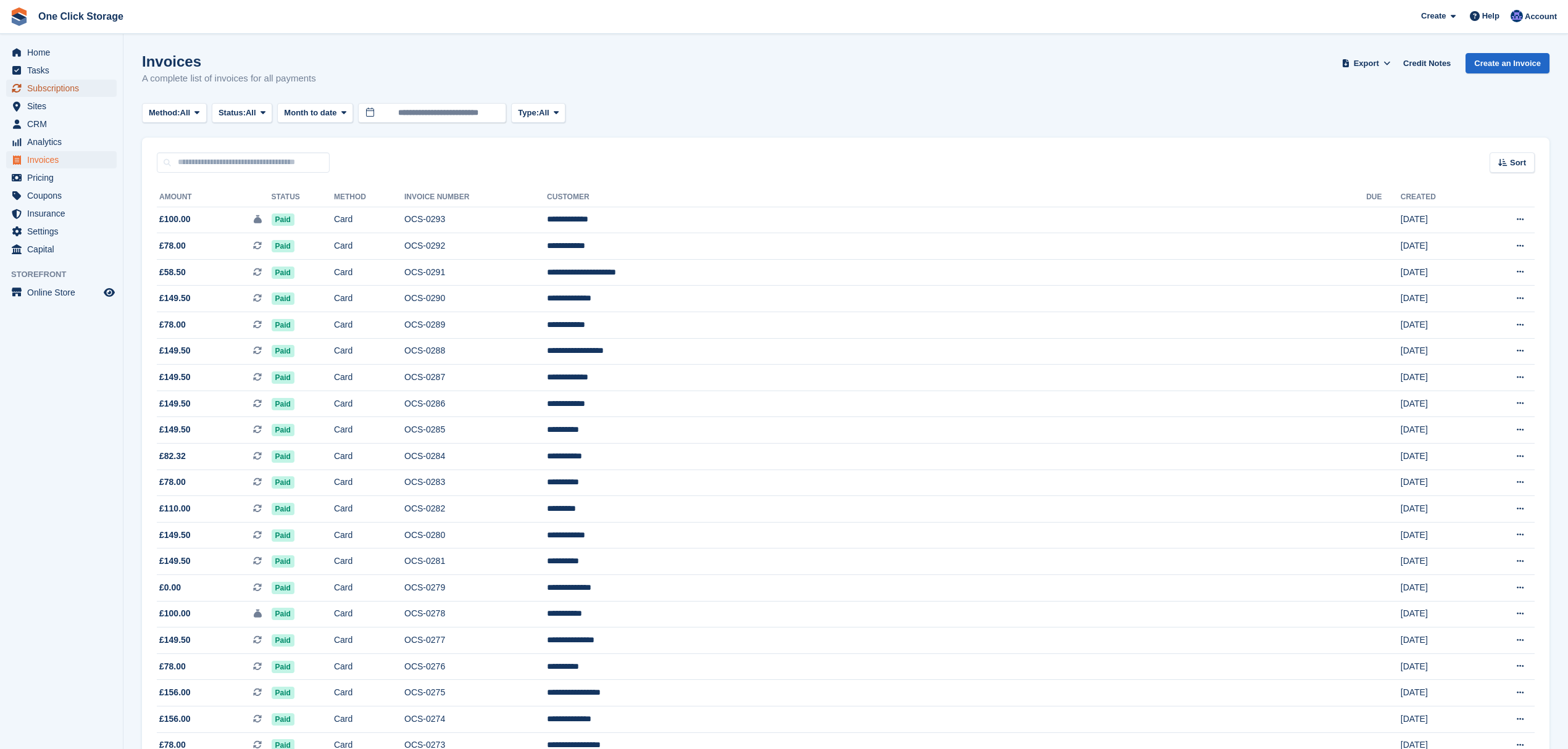
click at [69, 90] on span "Subscriptions" at bounding box center [64, 88] width 74 height 17
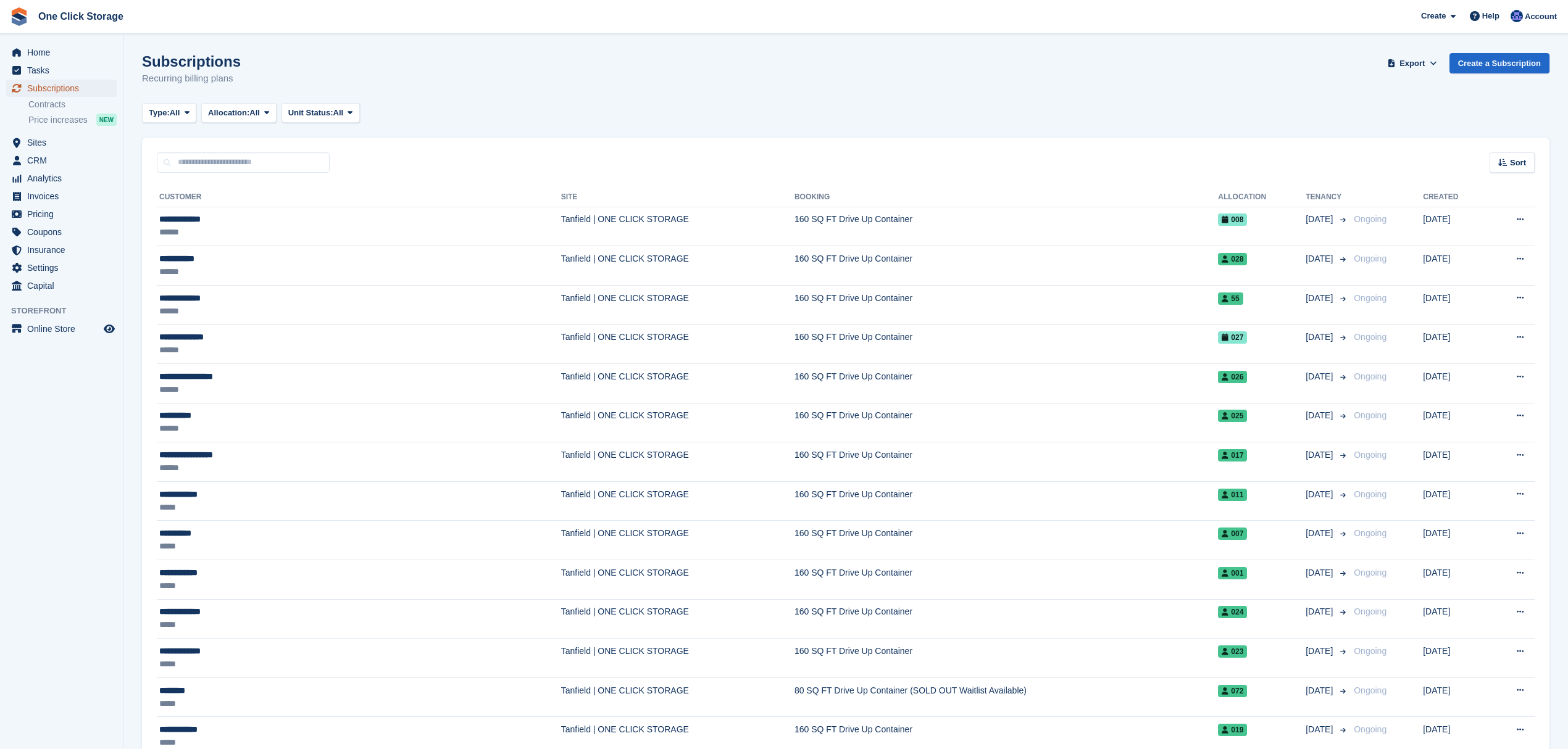
click at [61, 89] on span "Subscriptions" at bounding box center [64, 88] width 74 height 17
click at [180, 110] on span "All" at bounding box center [175, 113] width 10 height 12
click at [185, 202] on link "Active" at bounding box center [201, 208] width 108 height 22
click at [250, 113] on span "Allocation:" at bounding box center [243, 113] width 42 height 12
click at [250, 163] on link "Allocated" at bounding box center [275, 164] width 108 height 22
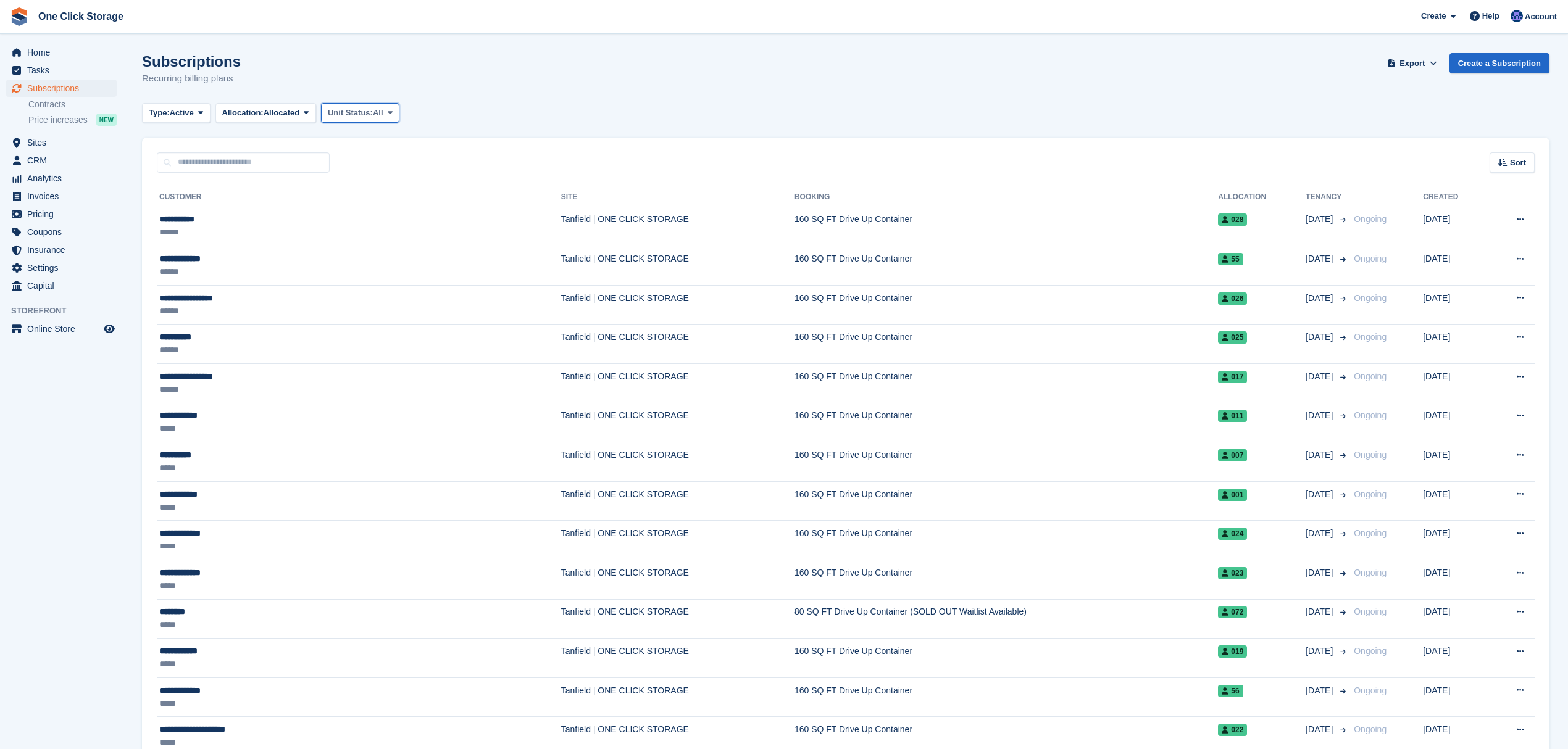
click at [348, 111] on span "Unit Status:" at bounding box center [350, 113] width 45 height 12
click at [359, 162] on link "Occupied" at bounding box center [380, 164] width 108 height 22
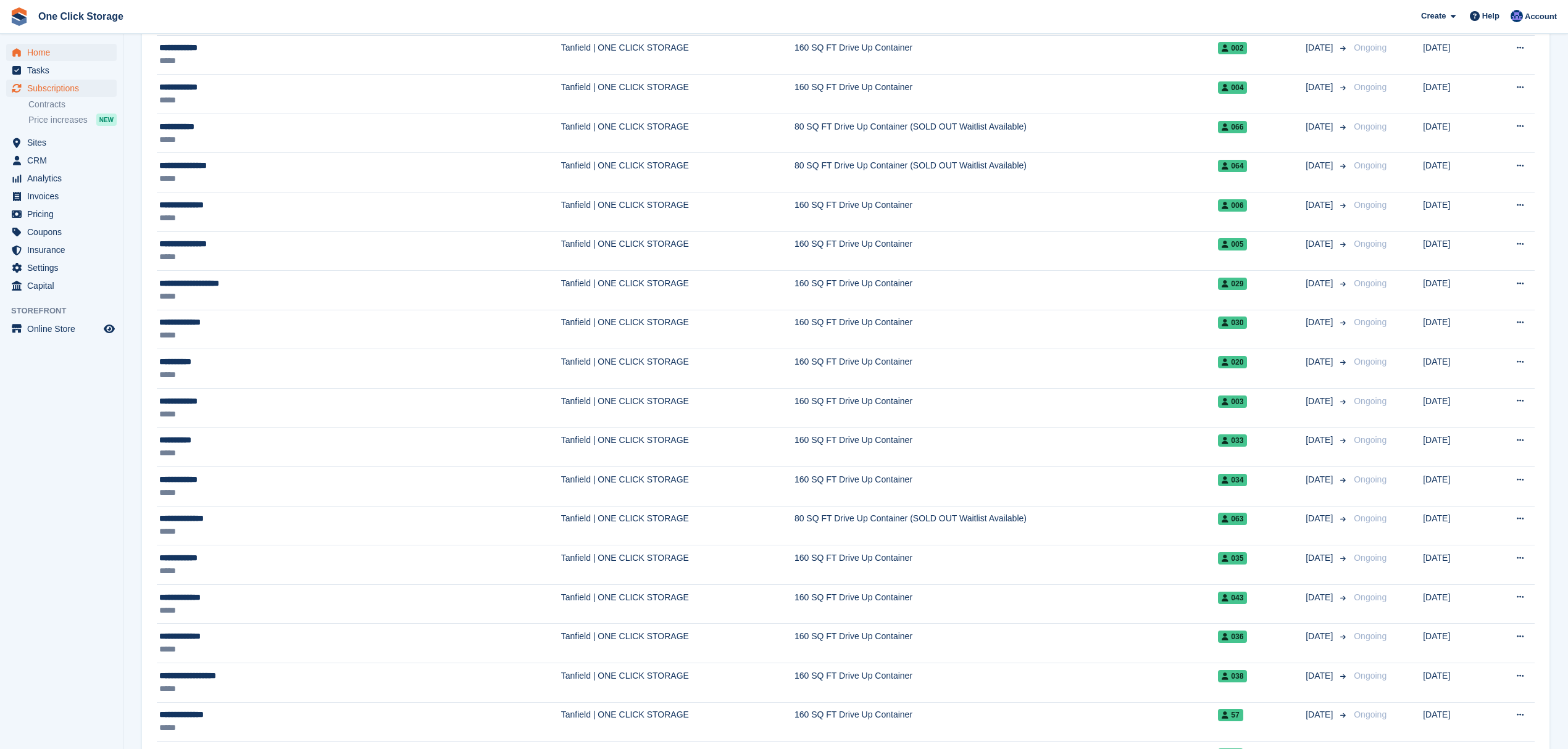
scroll to position [1152, 0]
click at [74, 48] on span "Home" at bounding box center [64, 52] width 74 height 17
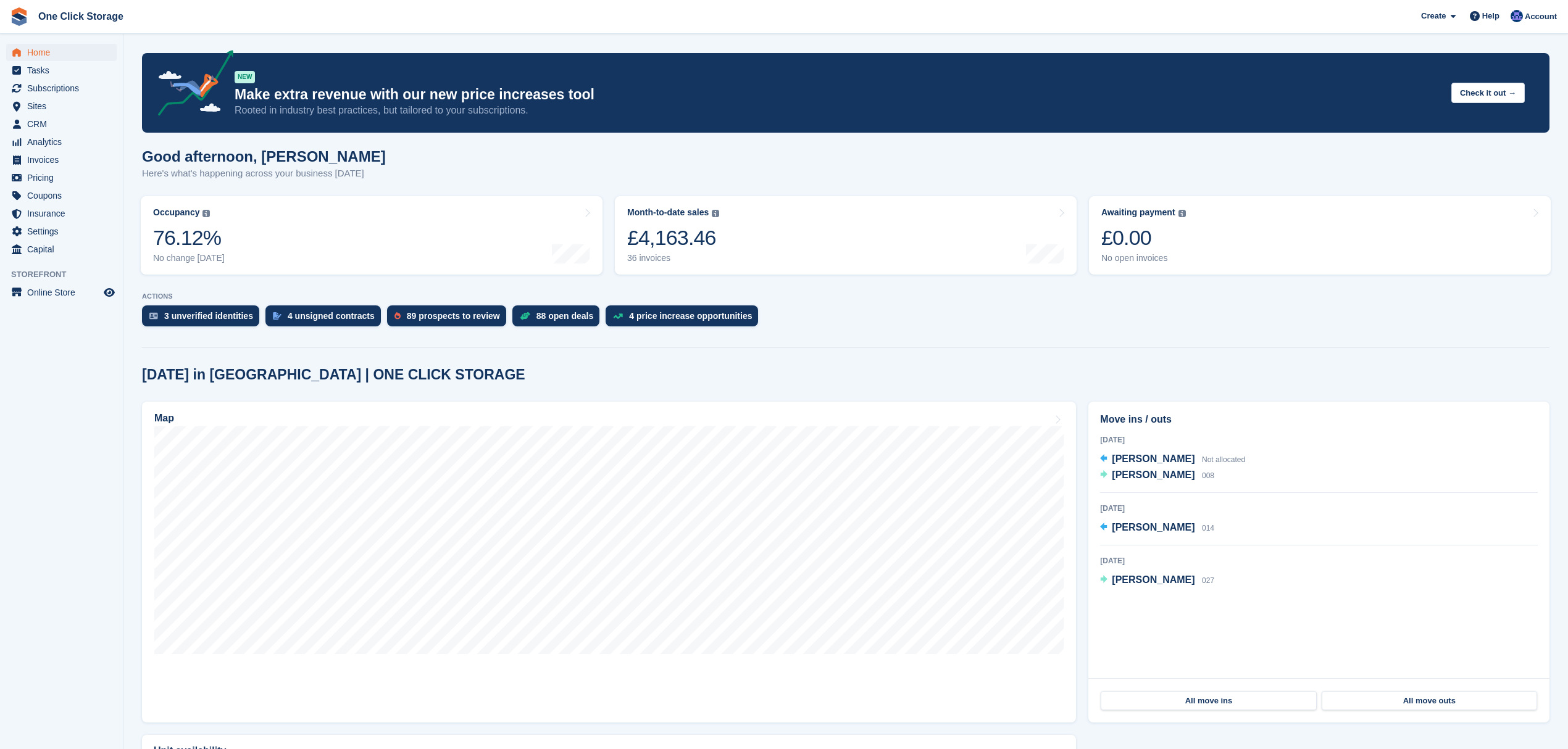
click at [40, 43] on div "Home Tasks Subscriptions Subscriptions Subscriptions Contracts Price increases …" at bounding box center [61, 149] width 123 height 220
click at [38, 45] on span "Home" at bounding box center [64, 52] width 74 height 17
